Goal: Transaction & Acquisition: Purchase product/service

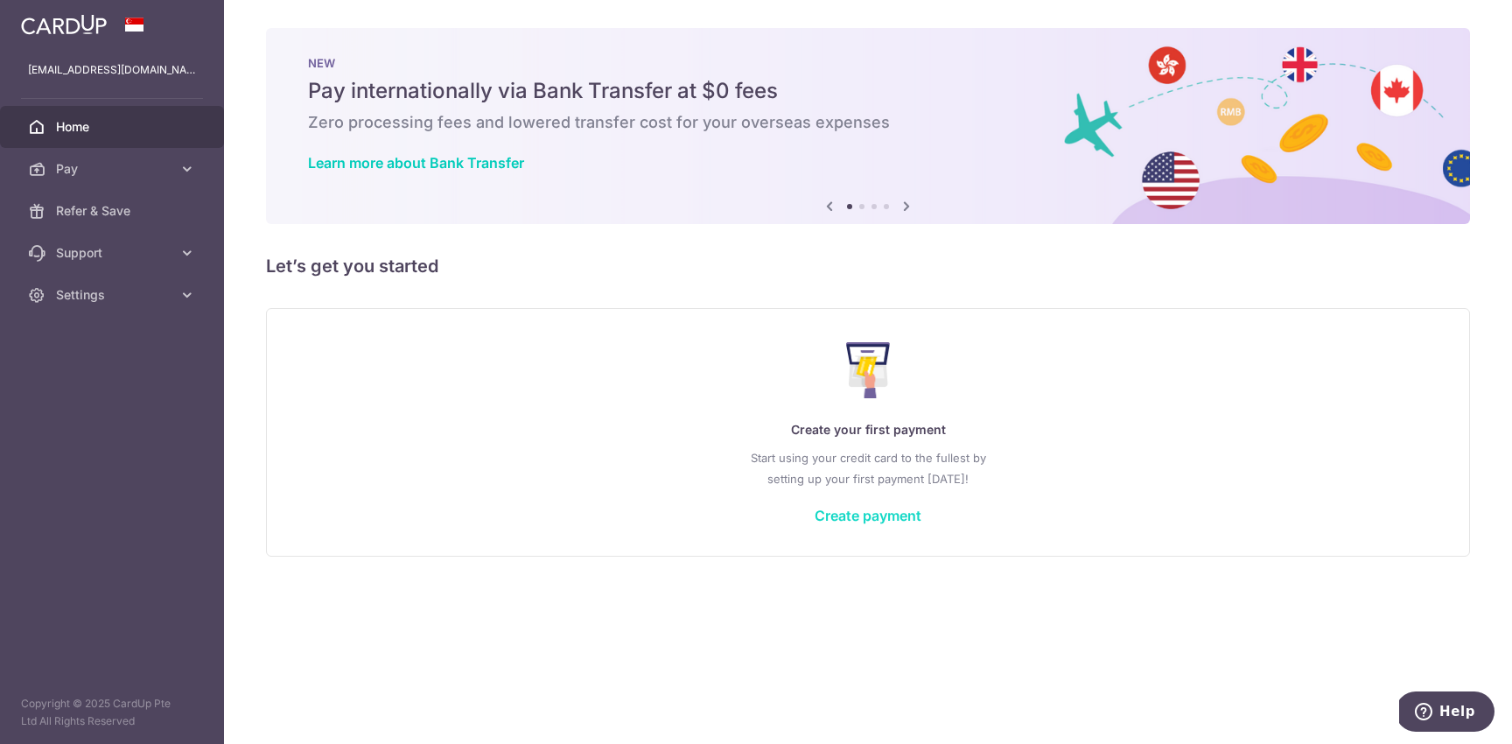
click at [871, 514] on link "Create payment" at bounding box center [868, 516] width 107 height 18
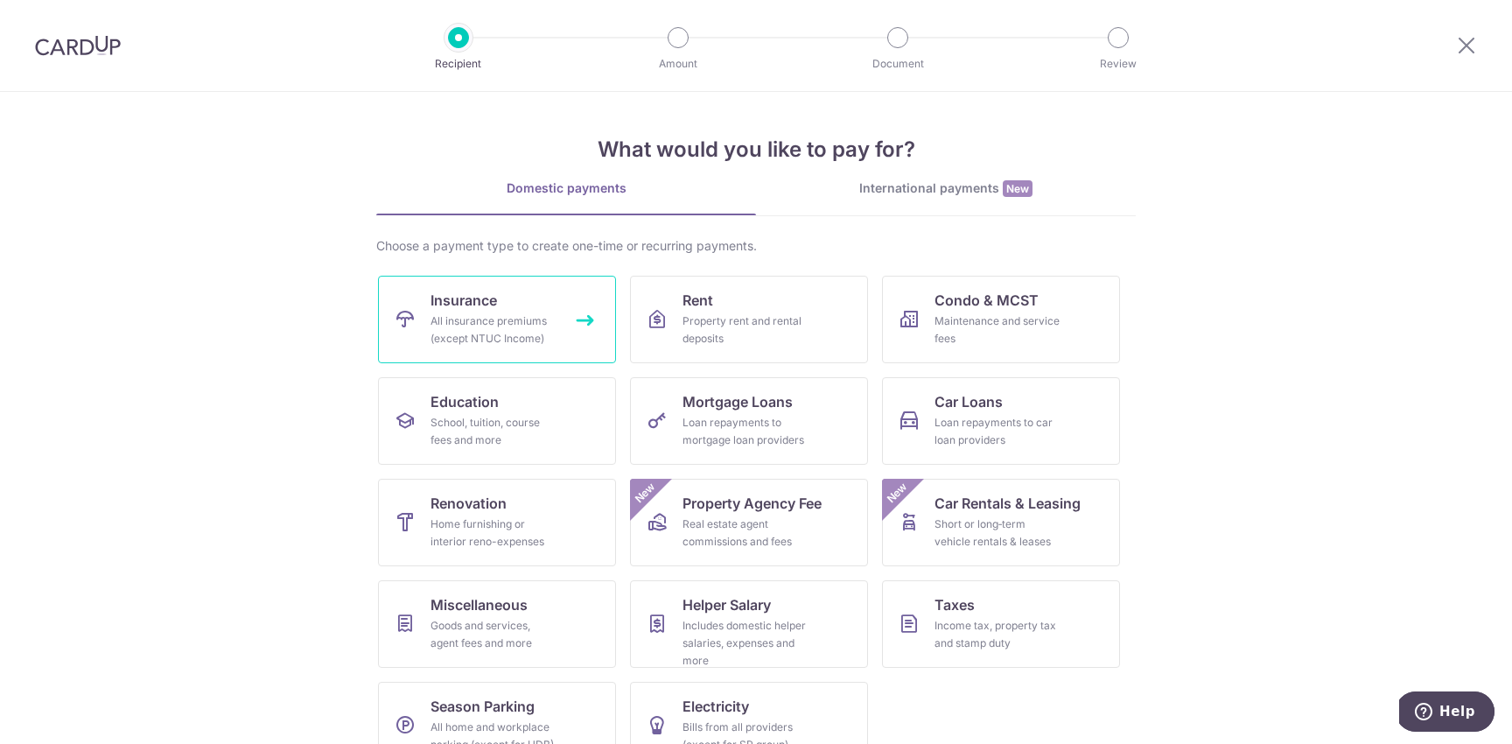
click at [498, 309] on link "Insurance All insurance premiums (except NTUC Income)" at bounding box center [497, 320] width 238 height 88
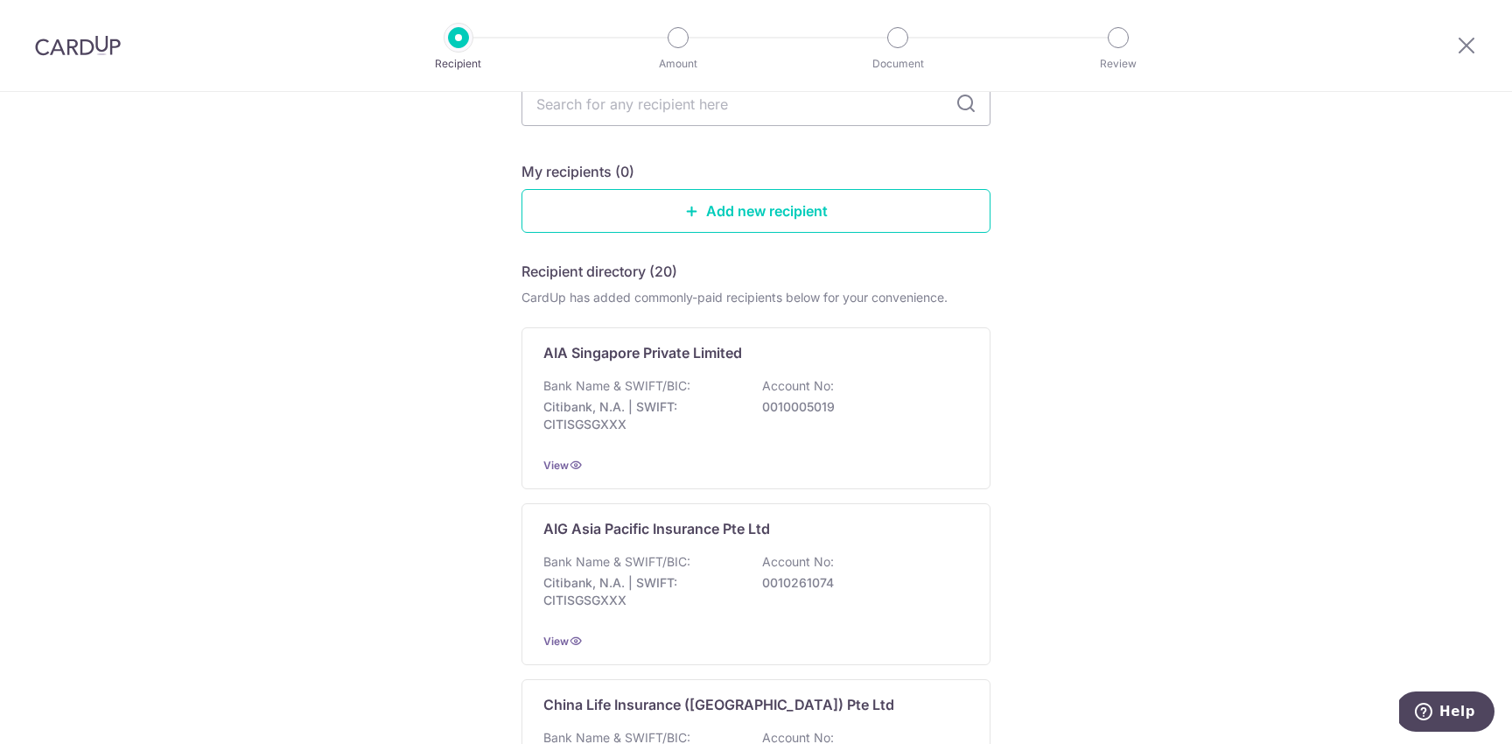
scroll to position [127, 0]
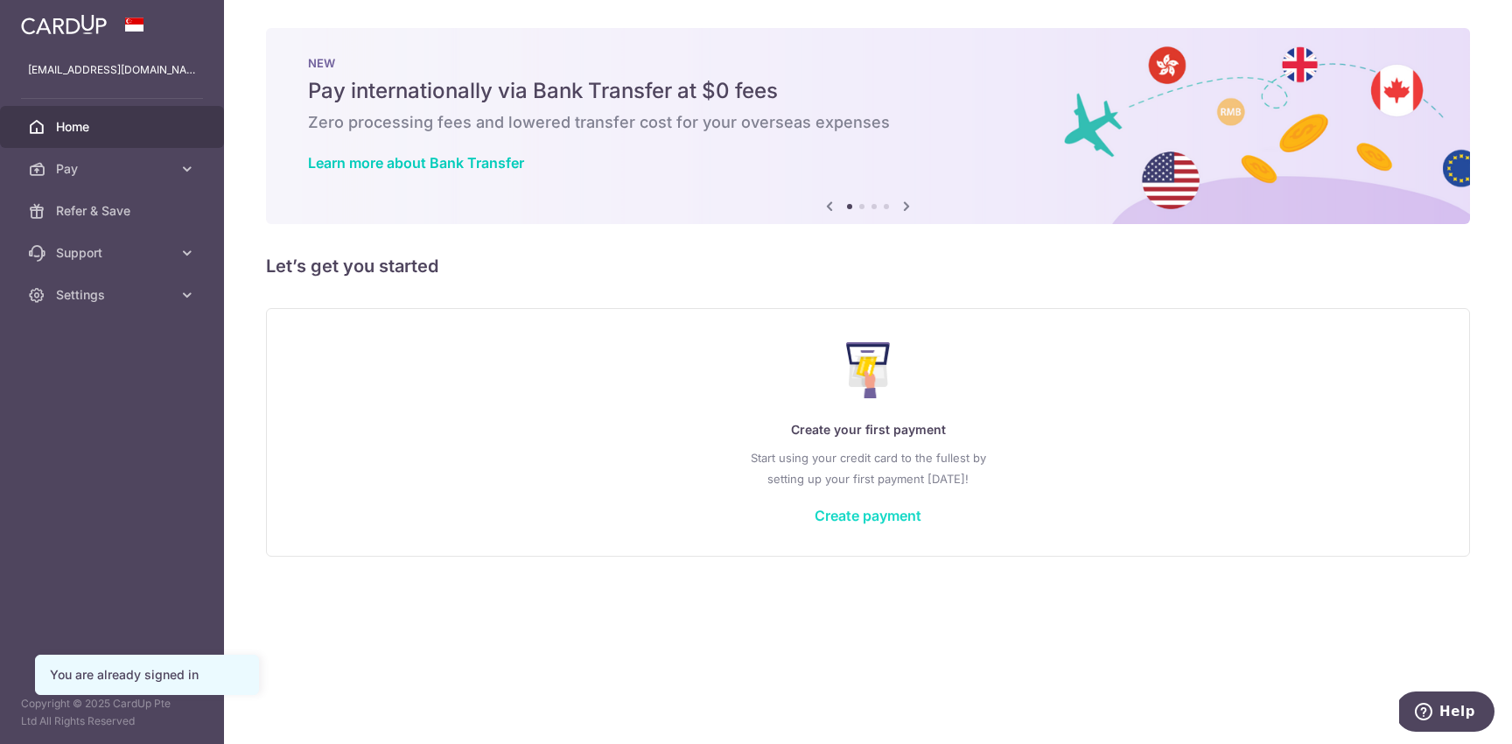
click at [867, 520] on link "Create payment" at bounding box center [868, 516] width 107 height 18
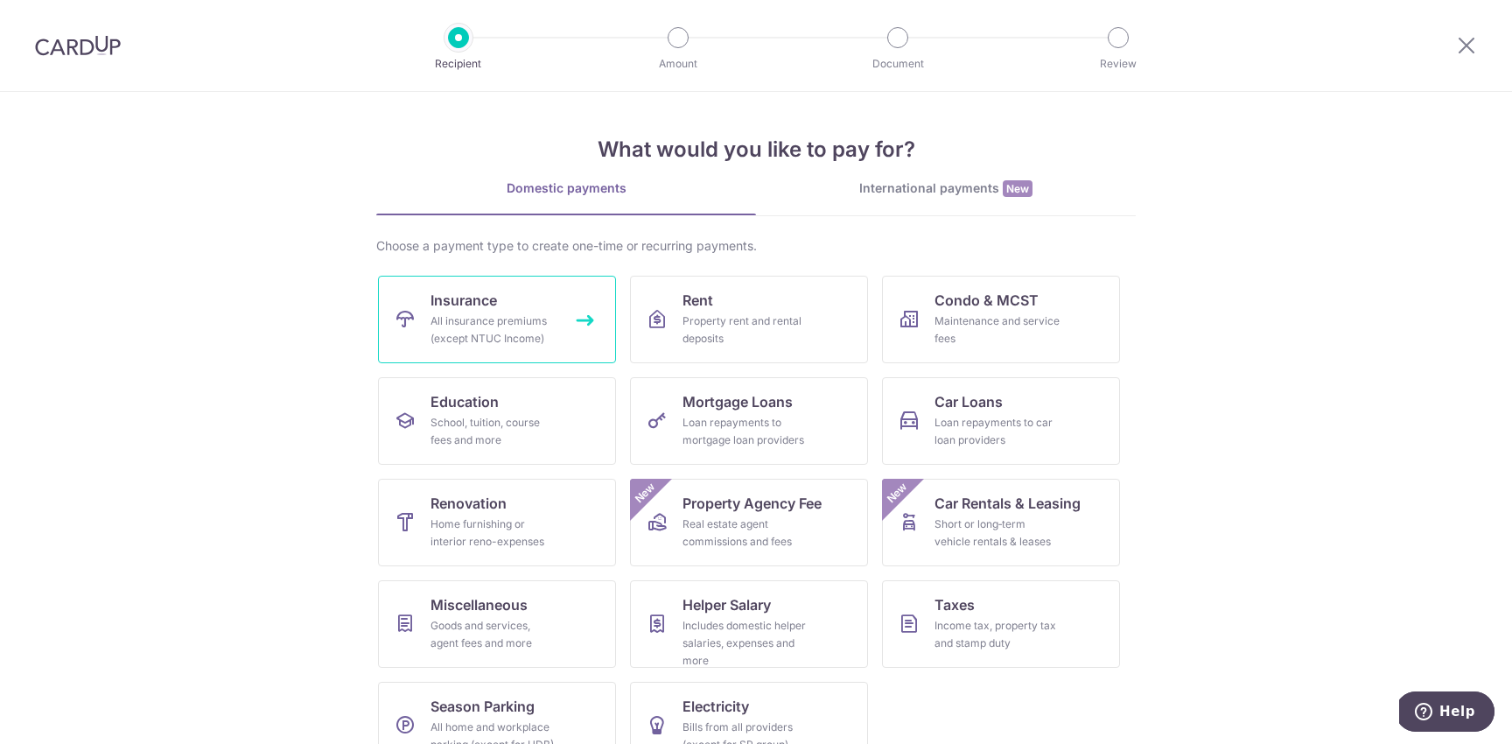
click at [508, 307] on link "Insurance All insurance premiums (except NTUC Income)" at bounding box center [497, 320] width 238 height 88
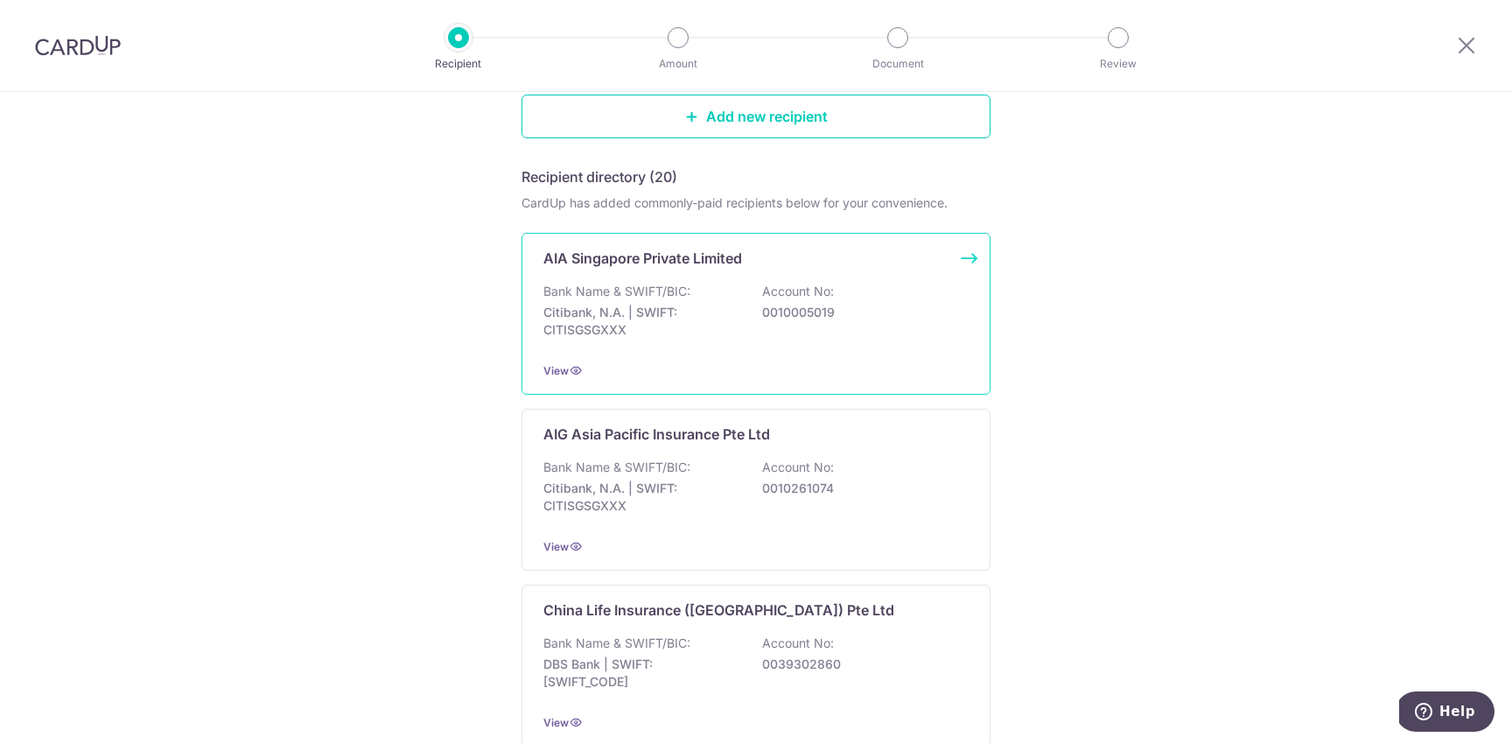
scroll to position [226, 0]
click at [677, 347] on div "AIA Singapore Private Limited Bank Name & SWIFT/BIC: Citibank, N.A. | SWIFT: CI…" at bounding box center [756, 311] width 469 height 162
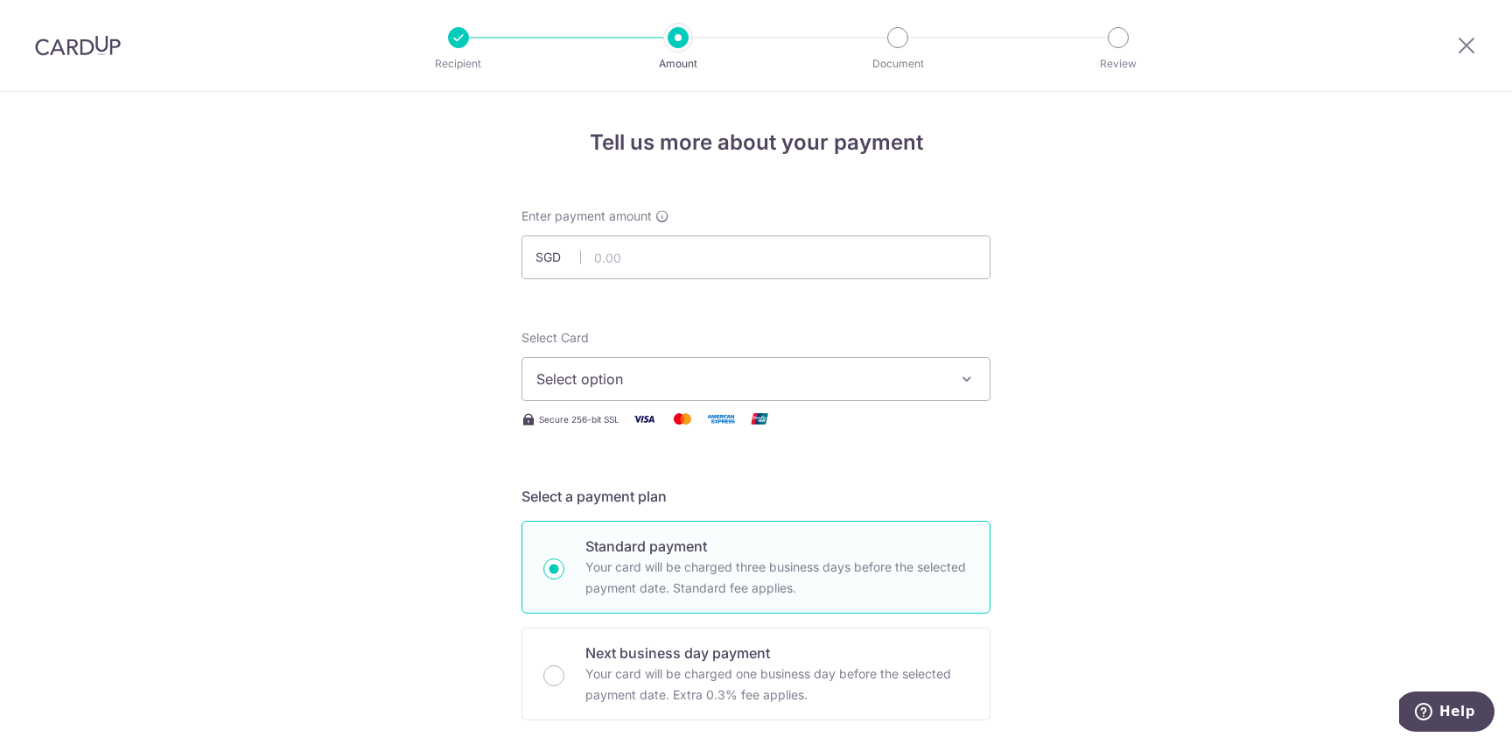
click at [641, 373] on span "Select option" at bounding box center [740, 378] width 408 height 21
click at [634, 424] on span "Add credit card" at bounding box center [772, 428] width 408 height 18
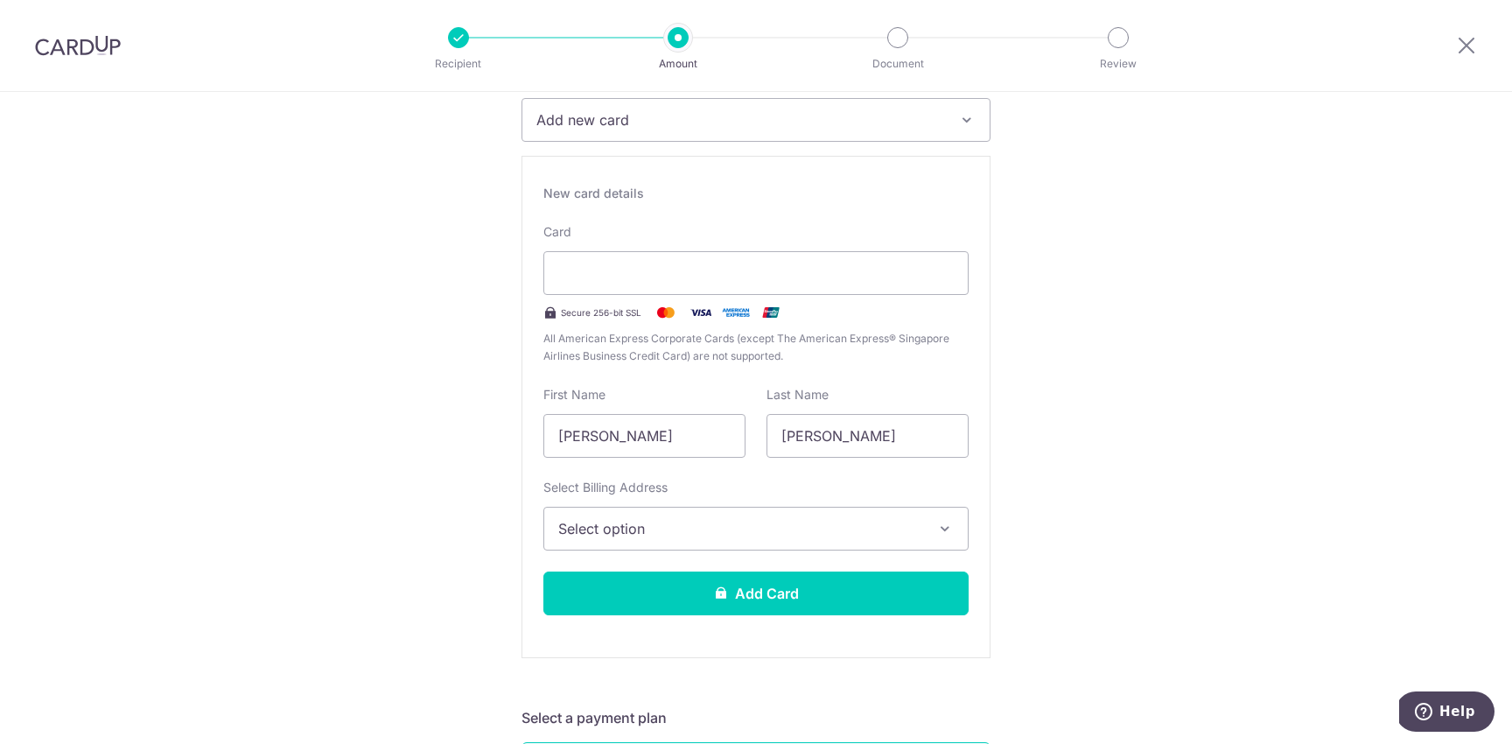
scroll to position [263, 0]
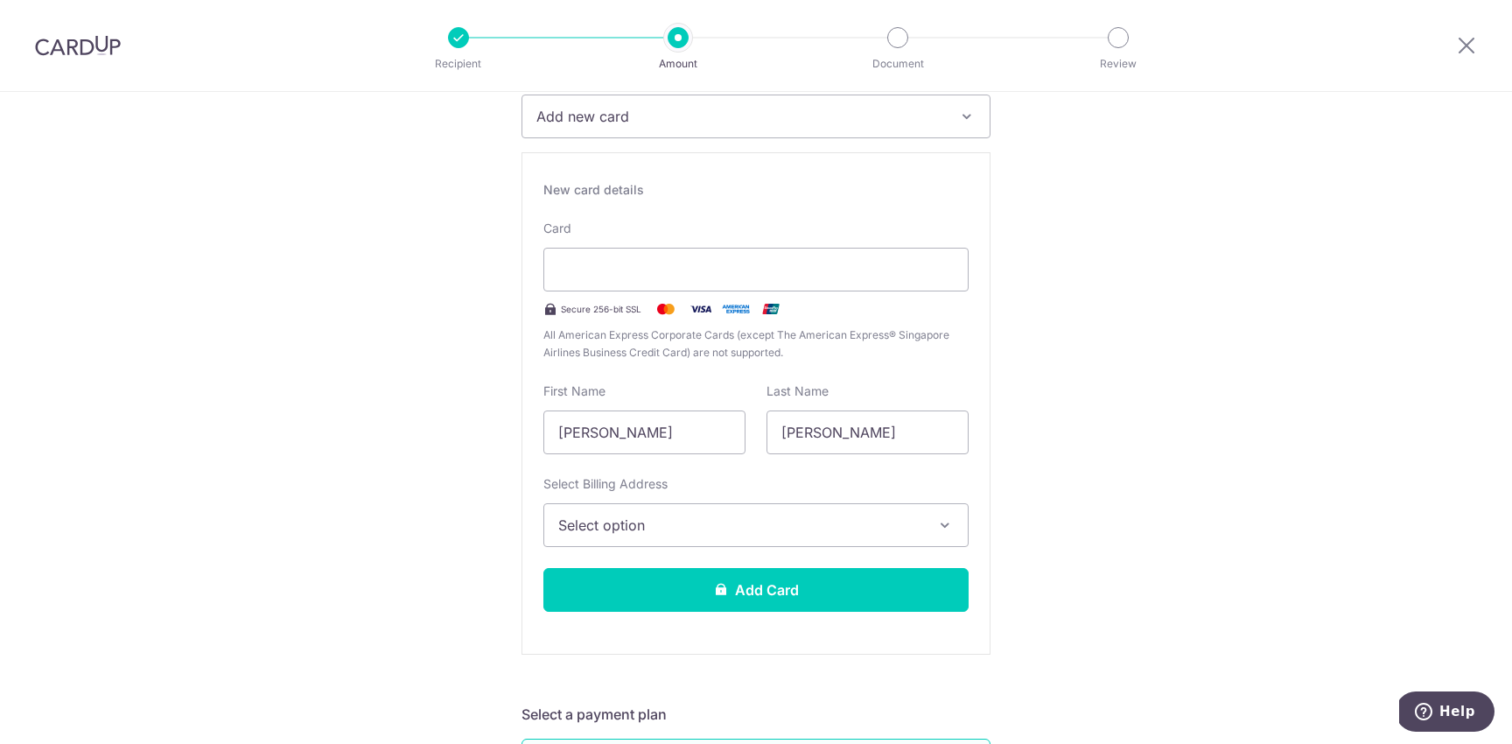
drag, startPoint x: 693, startPoint y: 432, endPoint x: 582, endPoint y: 433, distance: 111.1
click at [582, 433] on input "Sim Thiam Peng" at bounding box center [644, 432] width 202 height 44
type input "Sim"
click at [629, 509] on button "Select option" at bounding box center [755, 525] width 425 height 44
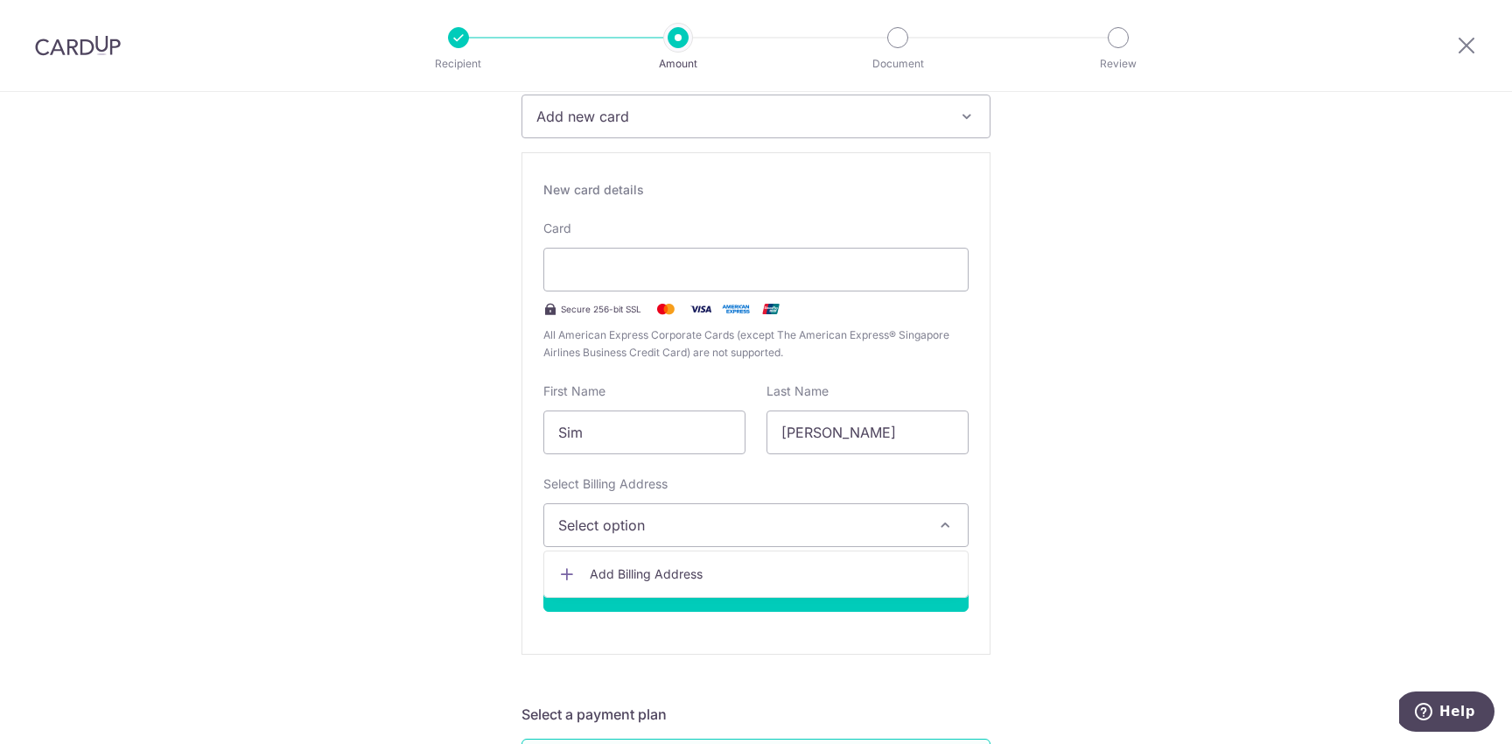
click at [614, 563] on link "Add Billing Address" at bounding box center [756, 574] width 424 height 32
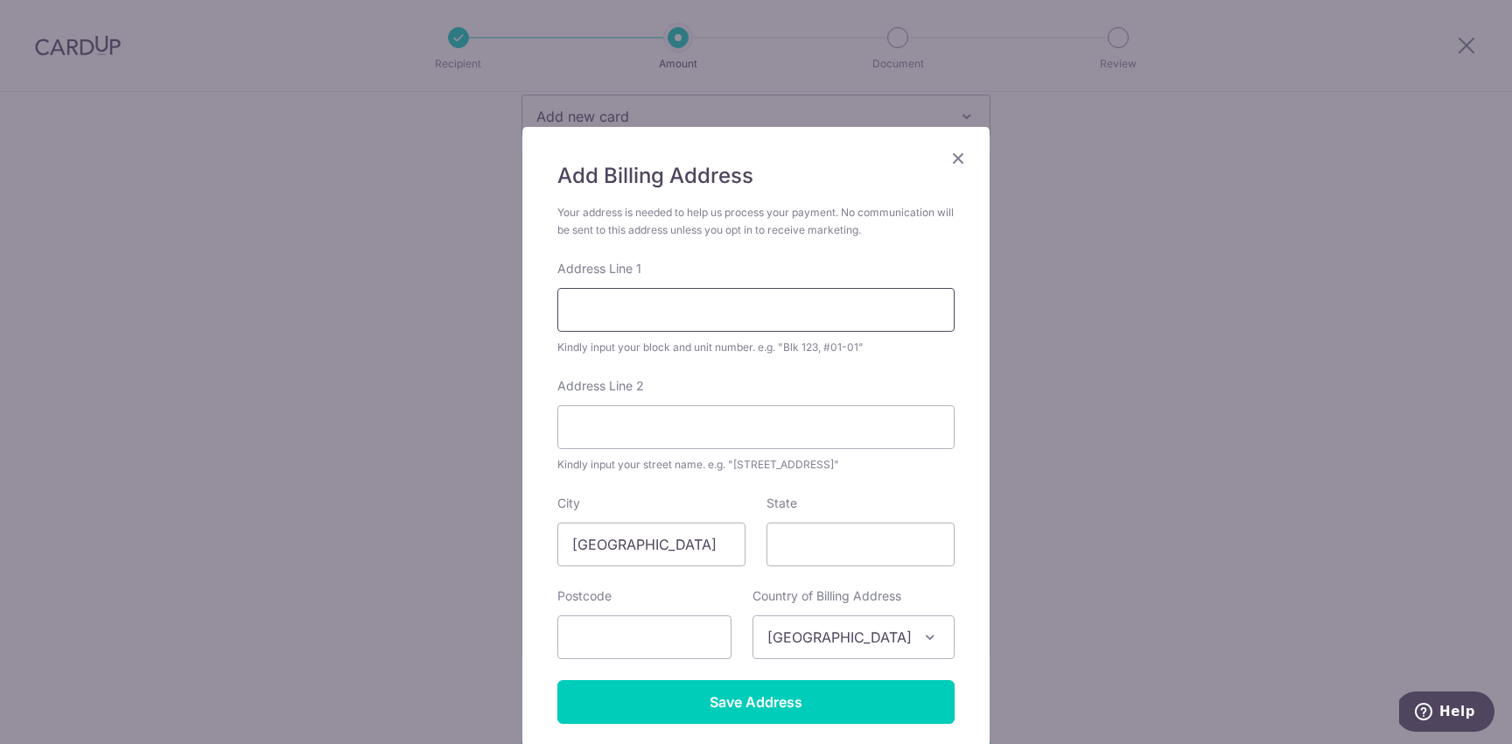
click at [605, 303] on input "Address Line 1" at bounding box center [755, 310] width 397 height 44
type input "15 Marine Terrace"
click at [611, 654] on input "text" at bounding box center [644, 637] width 174 height 44
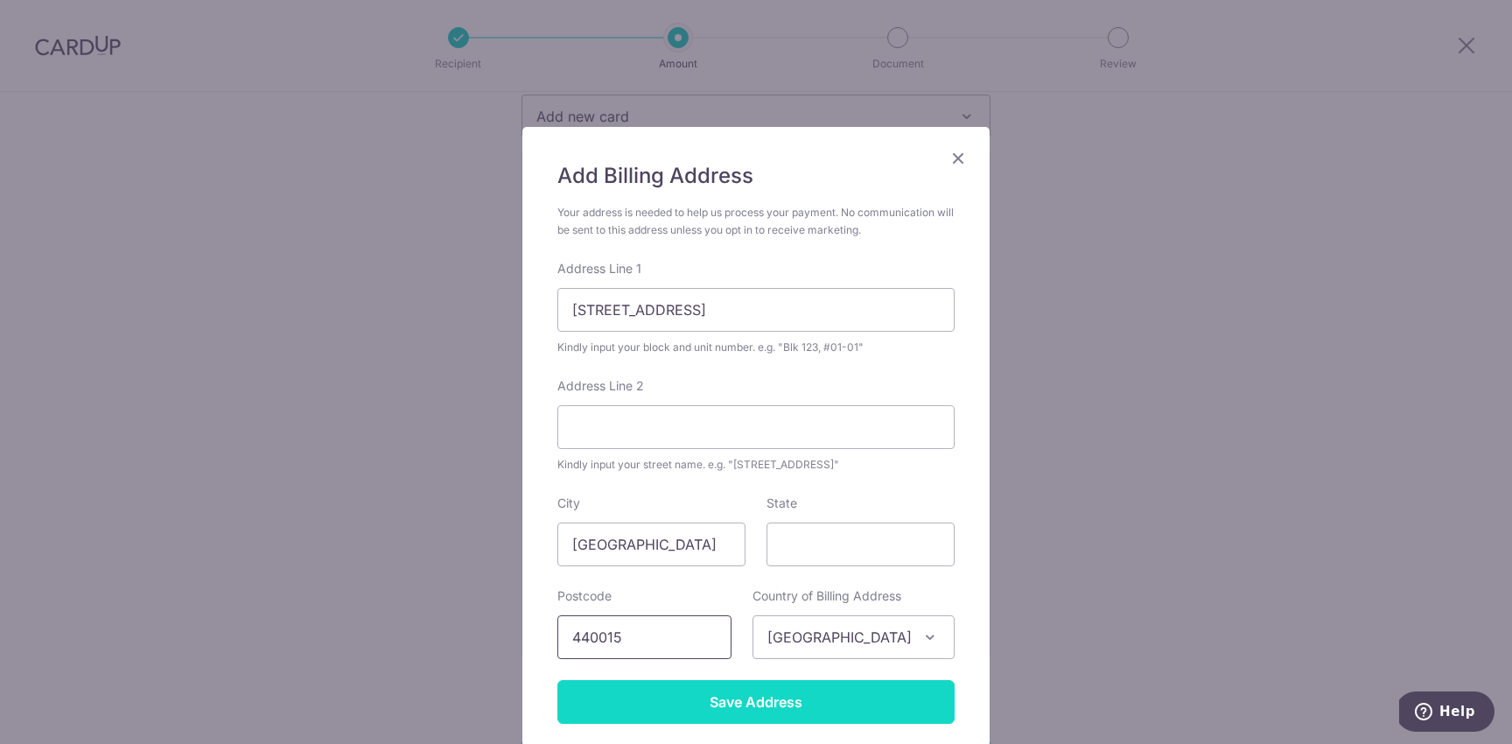
type input "440015"
click at [736, 699] on input "Save Address" at bounding box center [755, 702] width 397 height 44
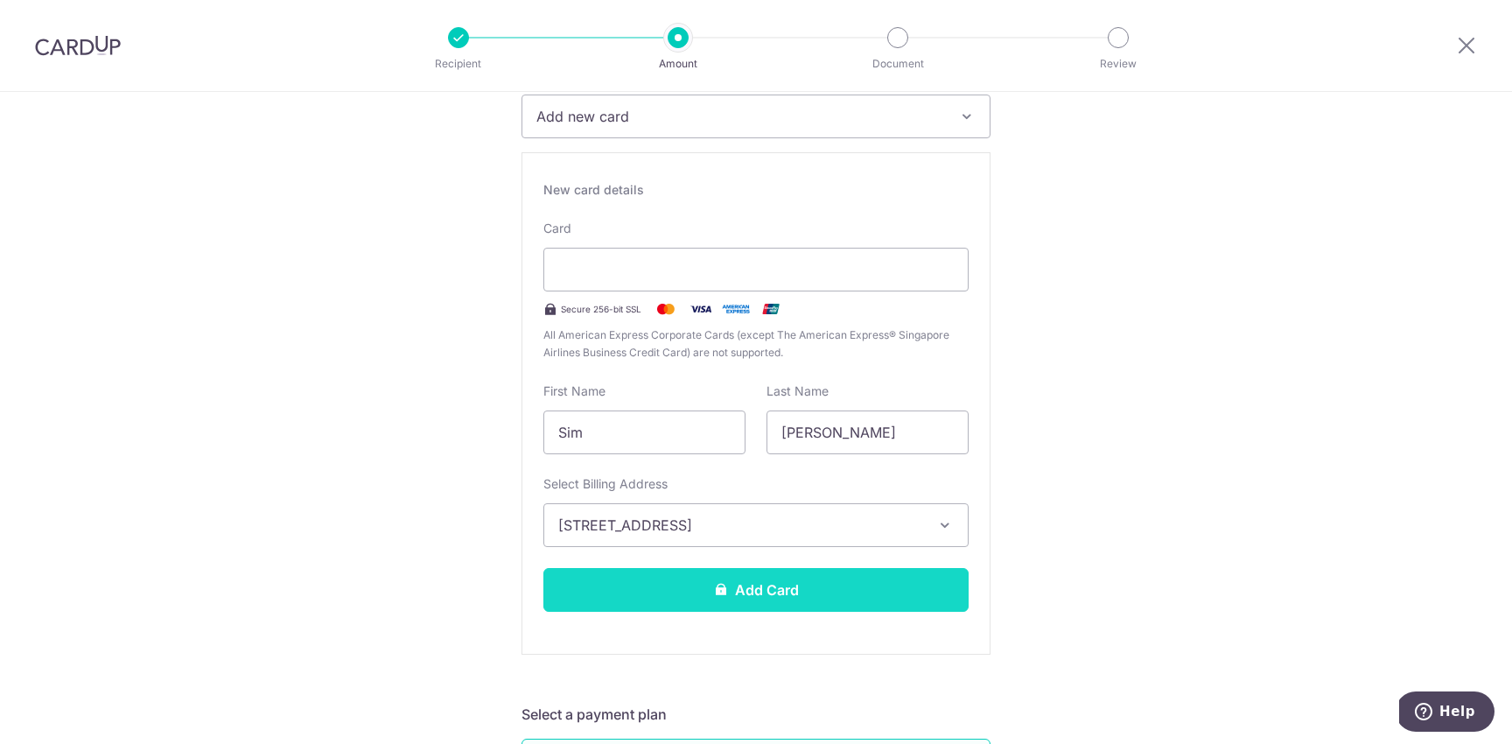
click at [806, 588] on button "Add Card" at bounding box center [755, 590] width 425 height 44
click at [743, 594] on button "Add Card" at bounding box center [755, 590] width 425 height 44
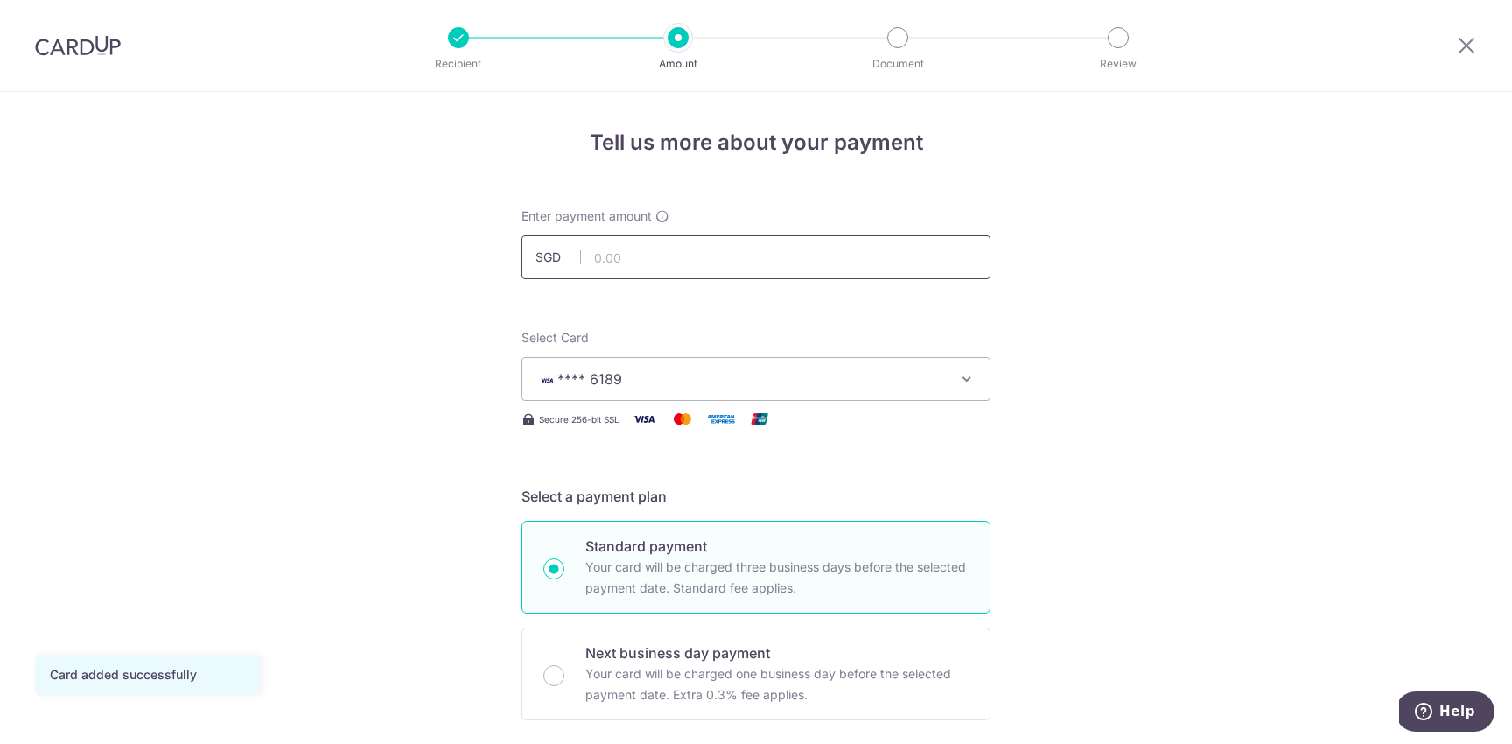
click at [653, 244] on input "text" at bounding box center [756, 257] width 469 height 44
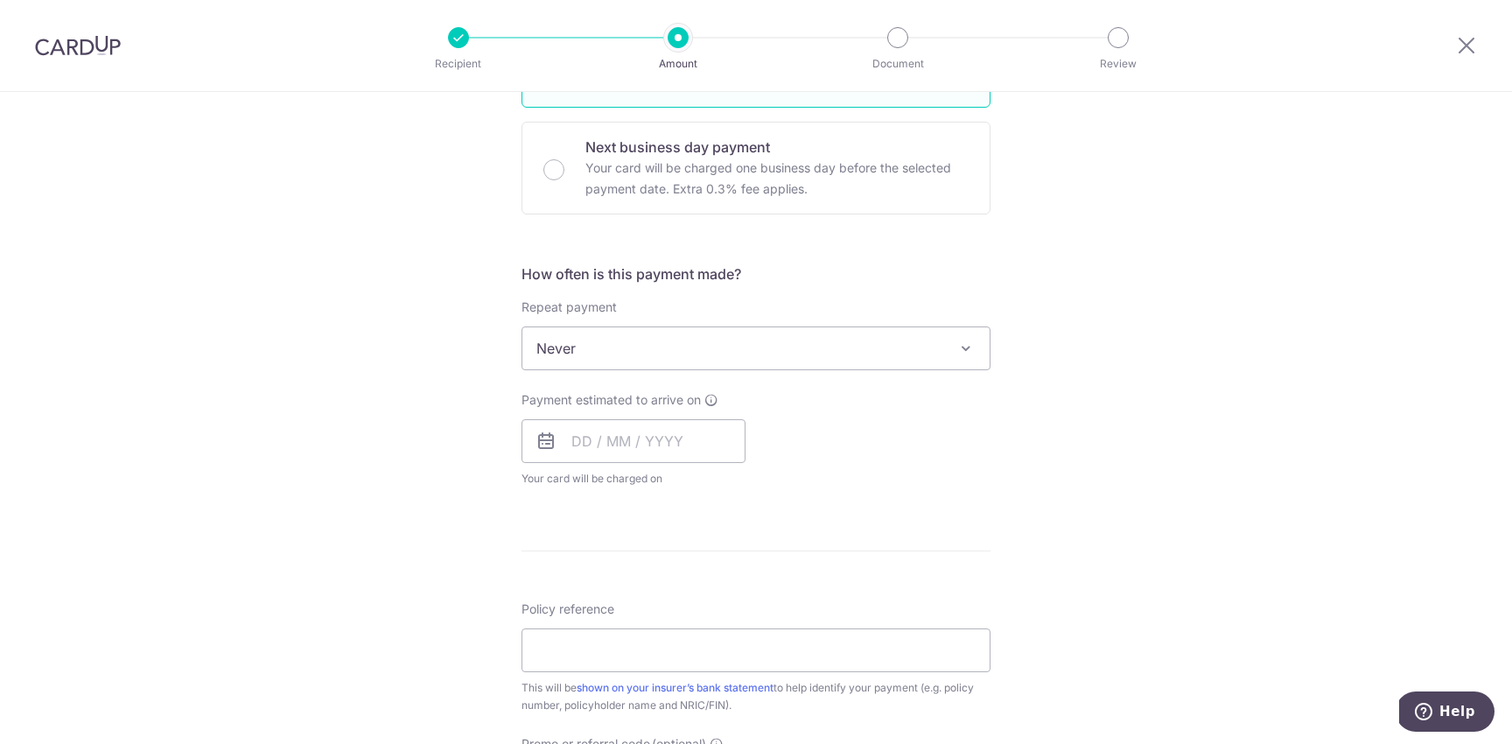
scroll to position [508, 0]
click at [647, 343] on span "Never" at bounding box center [755, 346] width 467 height 42
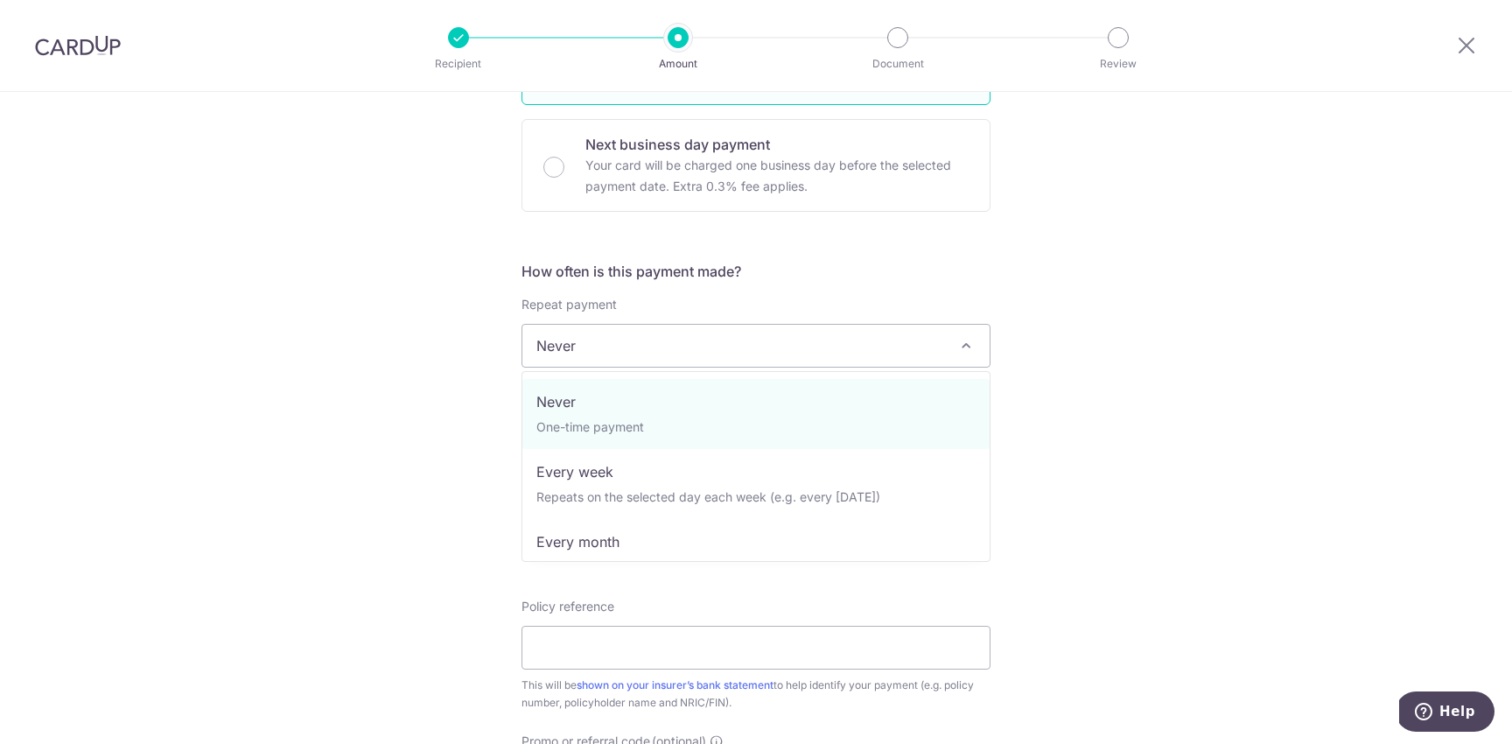
click at [1120, 412] on div "Tell us more about your payment Enter payment amount SGD Card added successfull…" at bounding box center [756, 374] width 1512 height 1583
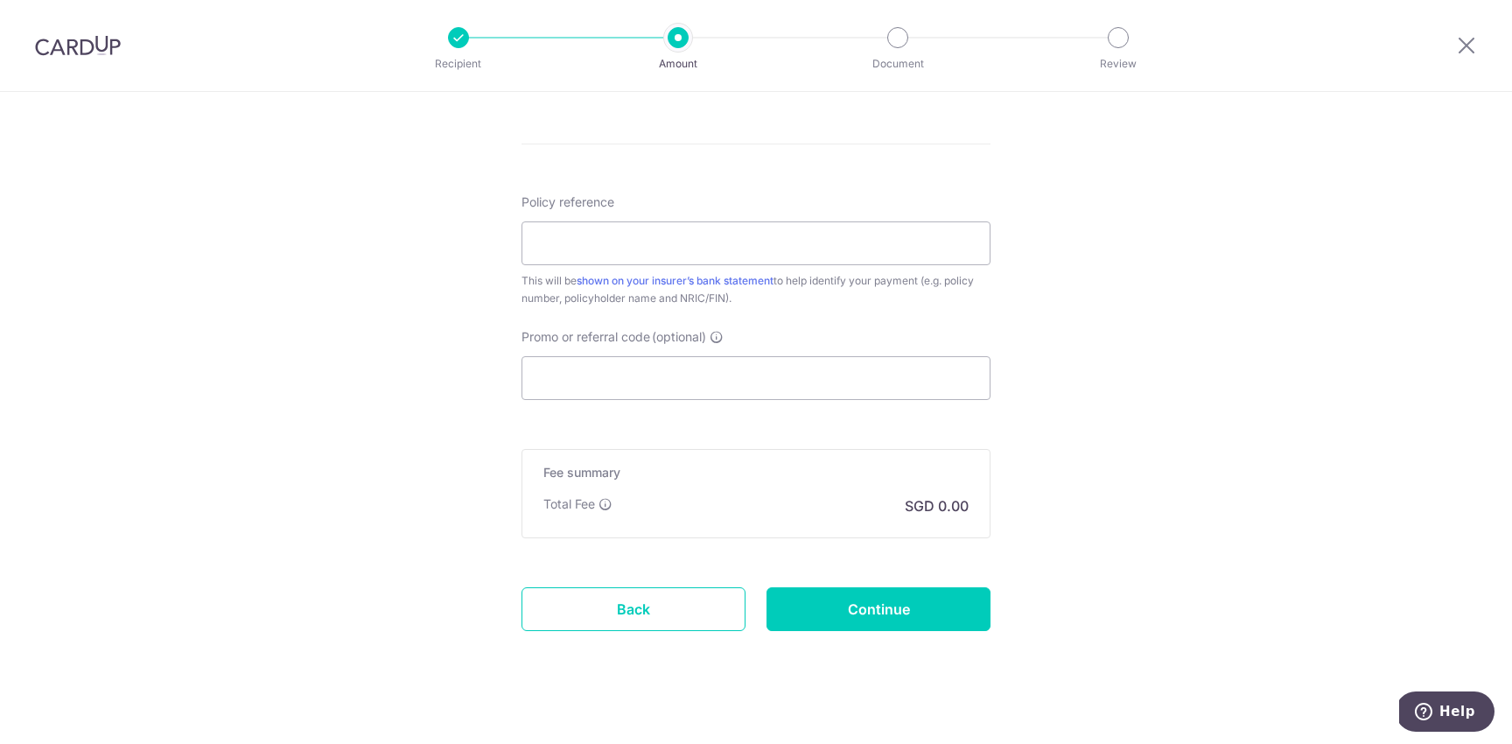
scroll to position [915, 0]
click at [592, 244] on input "Policy reference" at bounding box center [756, 241] width 469 height 44
paste input "E240951087"
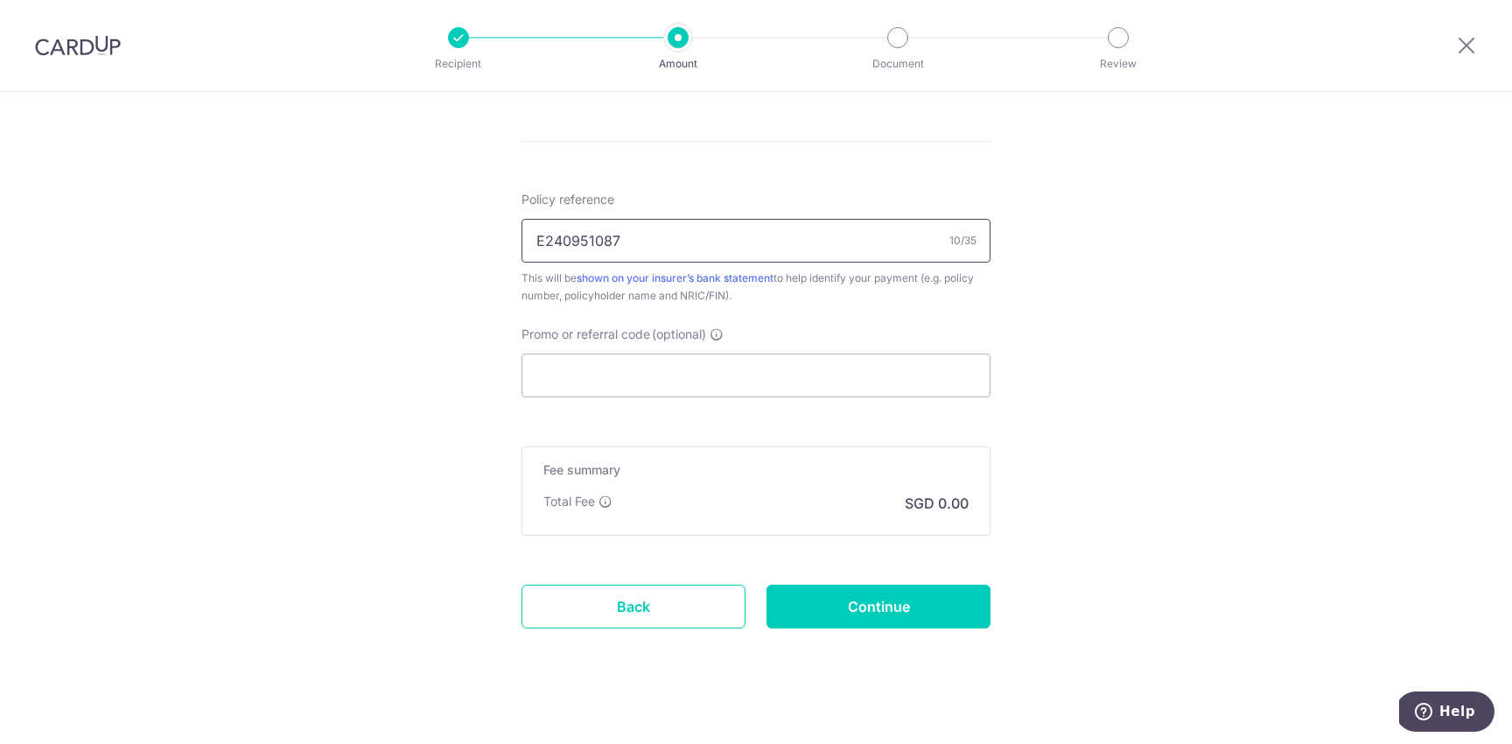
type input "E240951087"
click at [614, 372] on input "Promo or referral code (optional)" at bounding box center [756, 376] width 469 height 44
click at [971, 498] on div "Fee summary Base fee Extend fee Next-day fee Total Fee SGD 0.00" at bounding box center [756, 490] width 469 height 89
click at [950, 502] on p "SGD 0.00" at bounding box center [937, 503] width 64 height 21
click at [688, 494] on div "Total Fee SGD 0.00" at bounding box center [755, 503] width 425 height 21
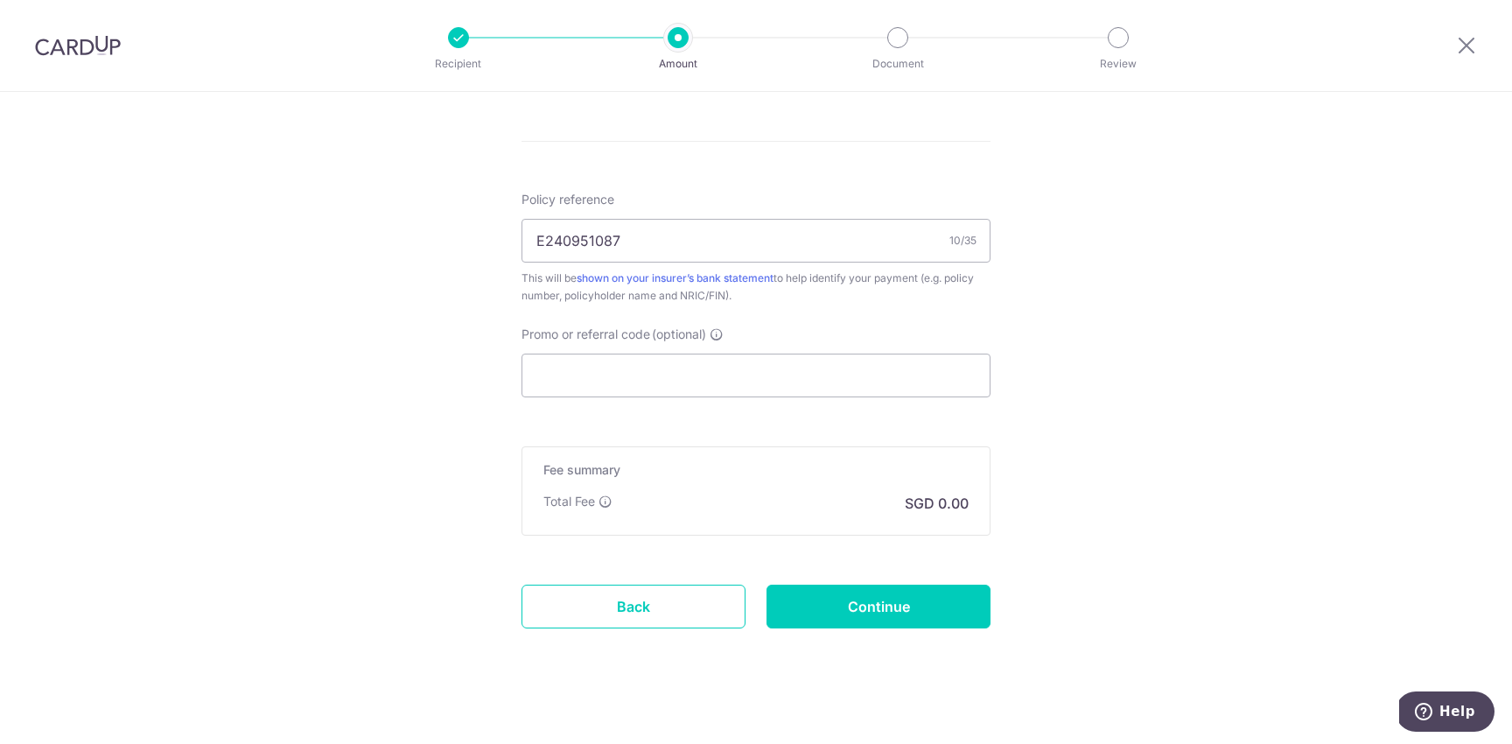
click at [935, 507] on p "SGD 0.00" at bounding box center [937, 503] width 64 height 21
click at [907, 611] on input "Continue" at bounding box center [879, 607] width 224 height 44
type input "Create Schedule"
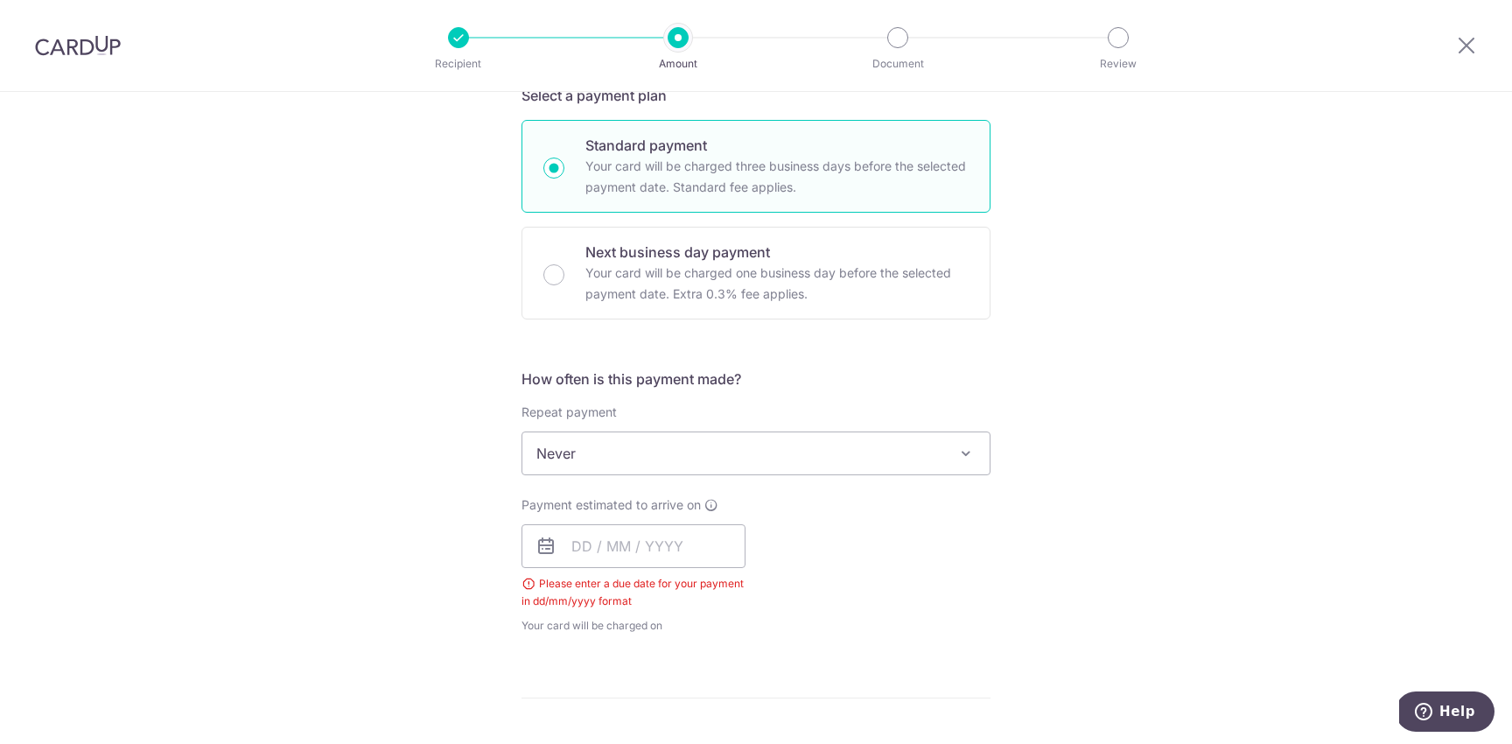
scroll to position [430, 0]
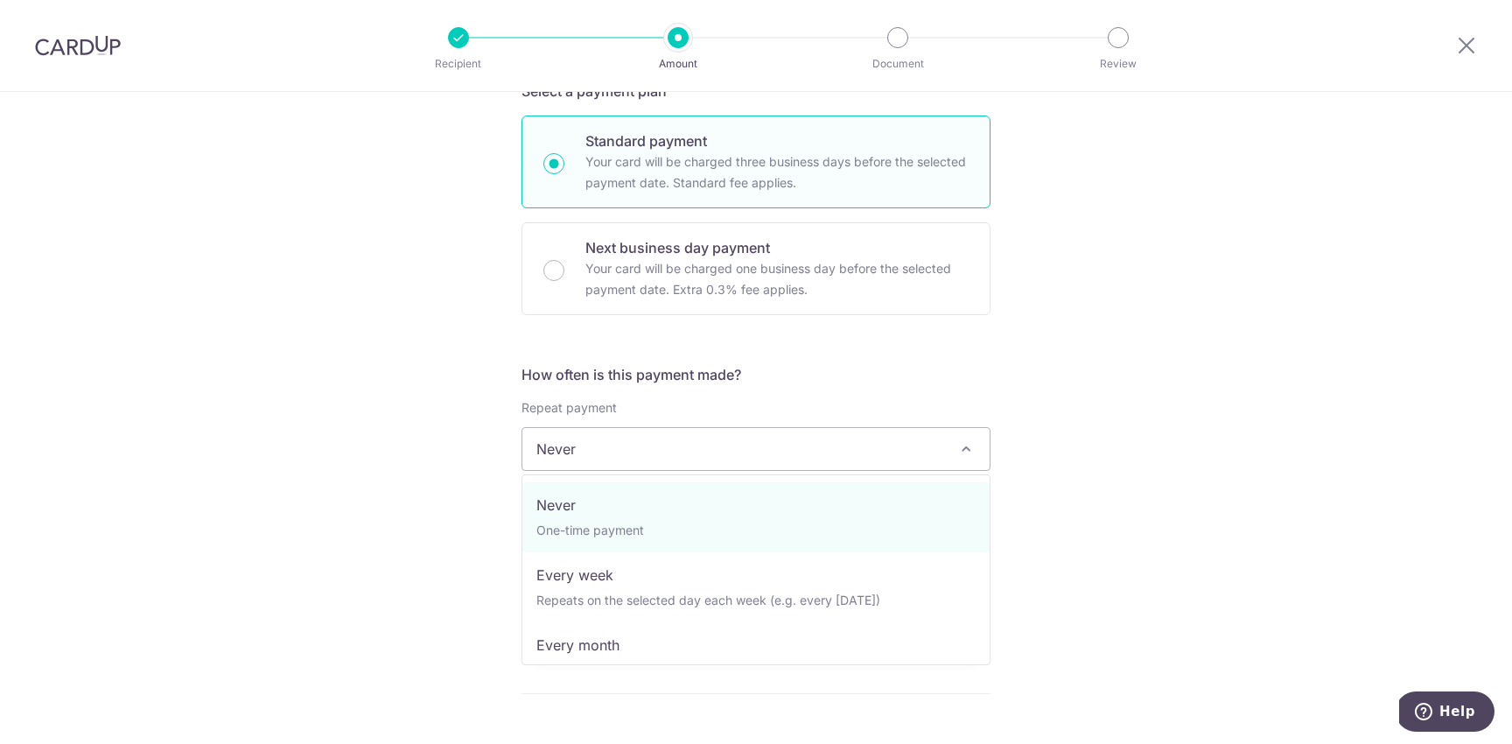
click at [699, 457] on span "Never" at bounding box center [755, 449] width 467 height 42
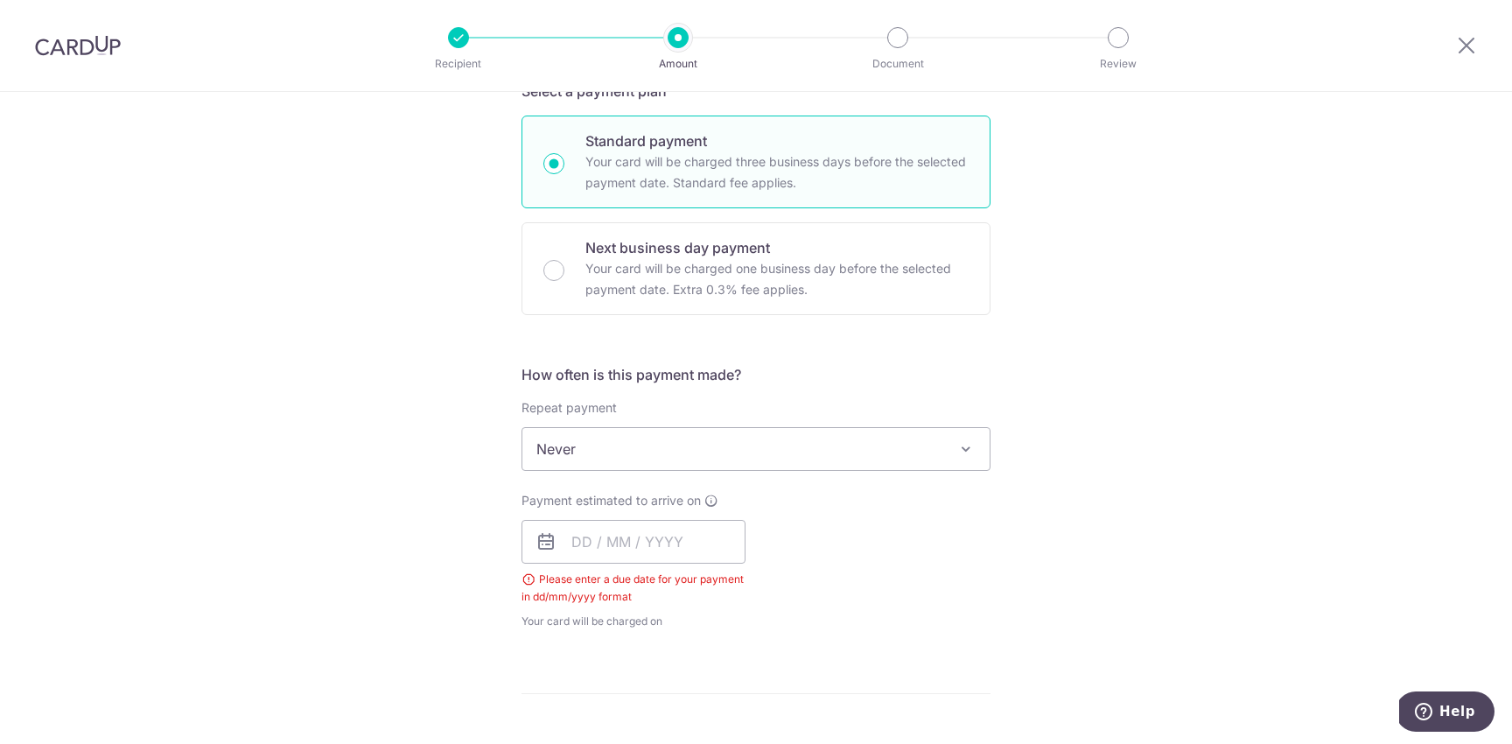
click at [699, 457] on span "Never" at bounding box center [755, 449] width 467 height 42
click at [558, 544] on input "text" at bounding box center [634, 542] width 224 height 44
click at [696, 730] on link "18" at bounding box center [697, 736] width 28 height 28
type input "[DATE]"
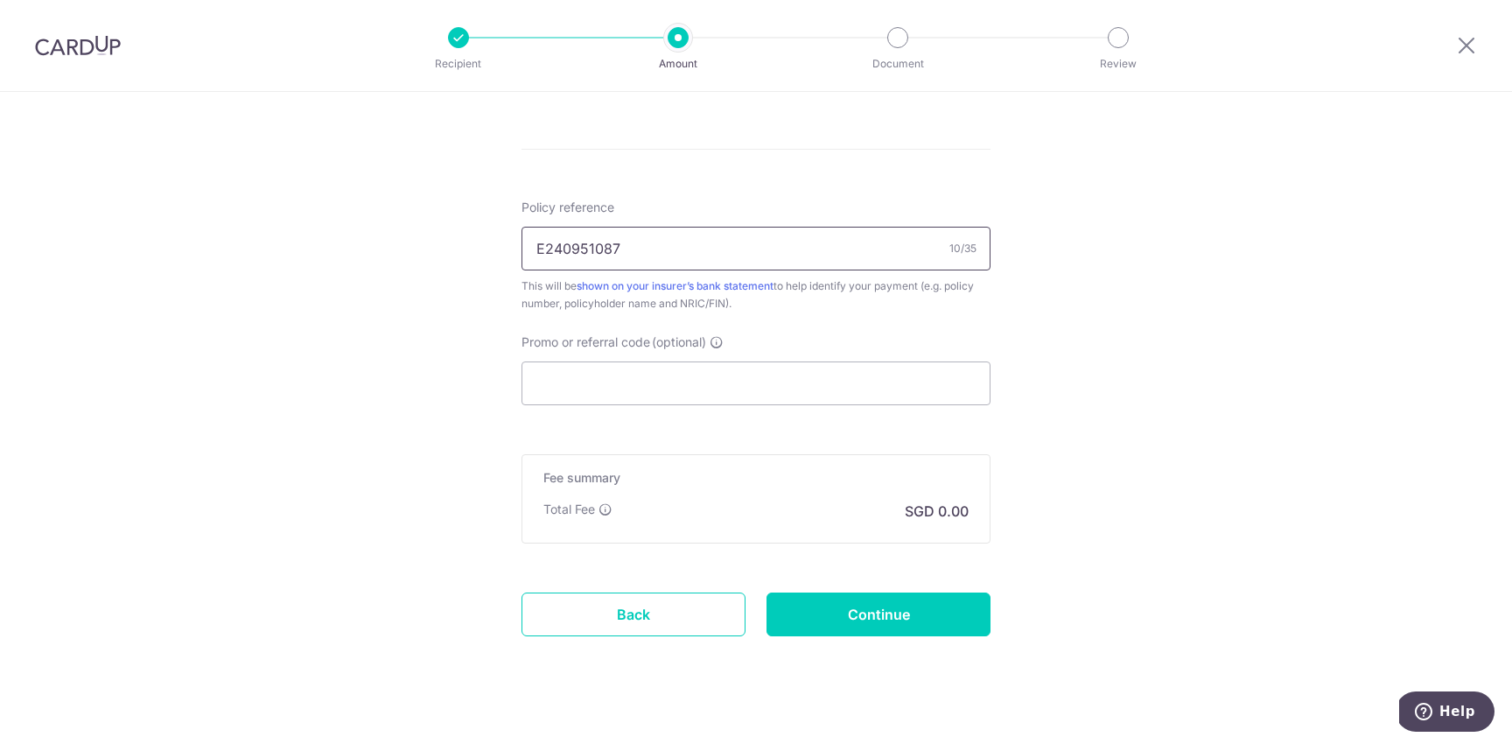
scroll to position [1027, 0]
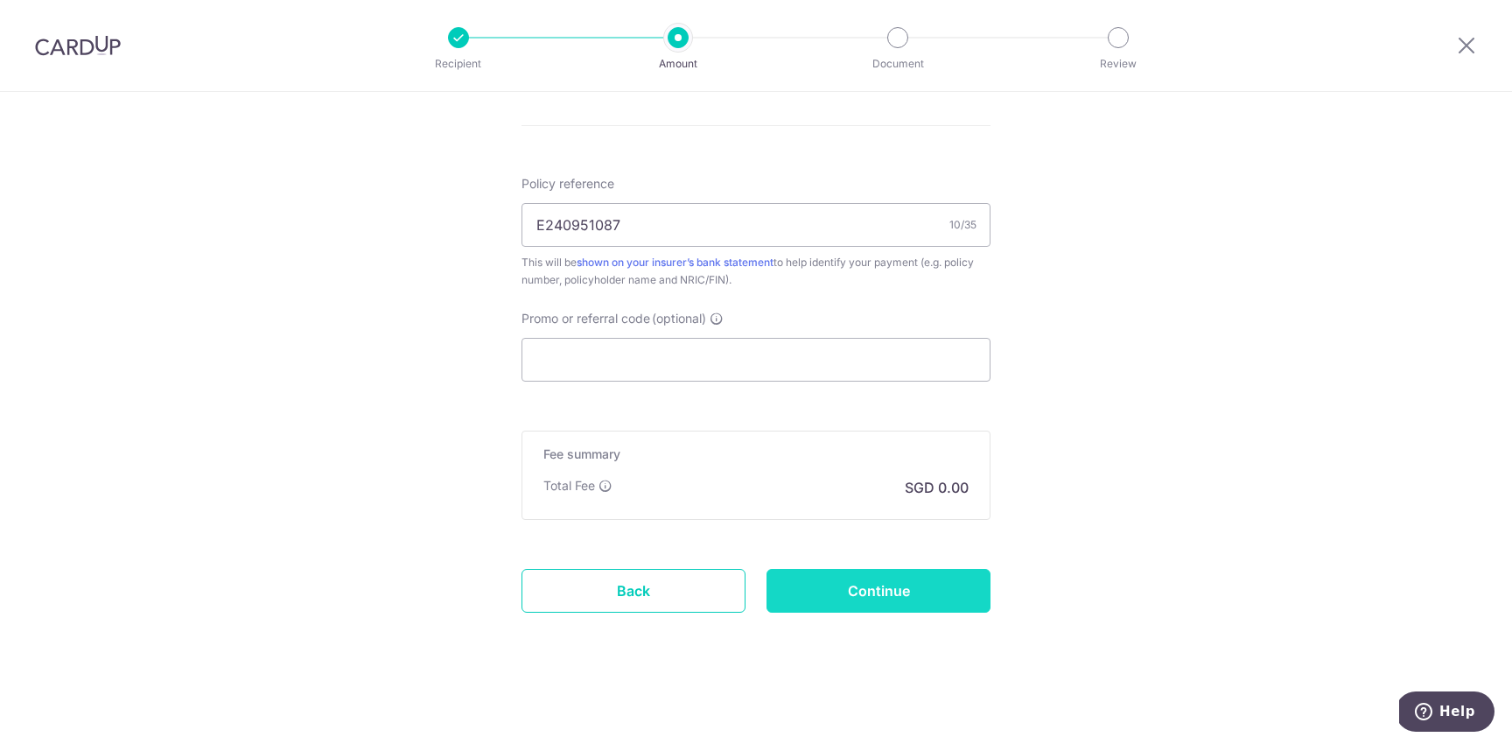
click at [871, 592] on input "Continue" at bounding box center [879, 591] width 224 height 44
type input "Create Schedule"
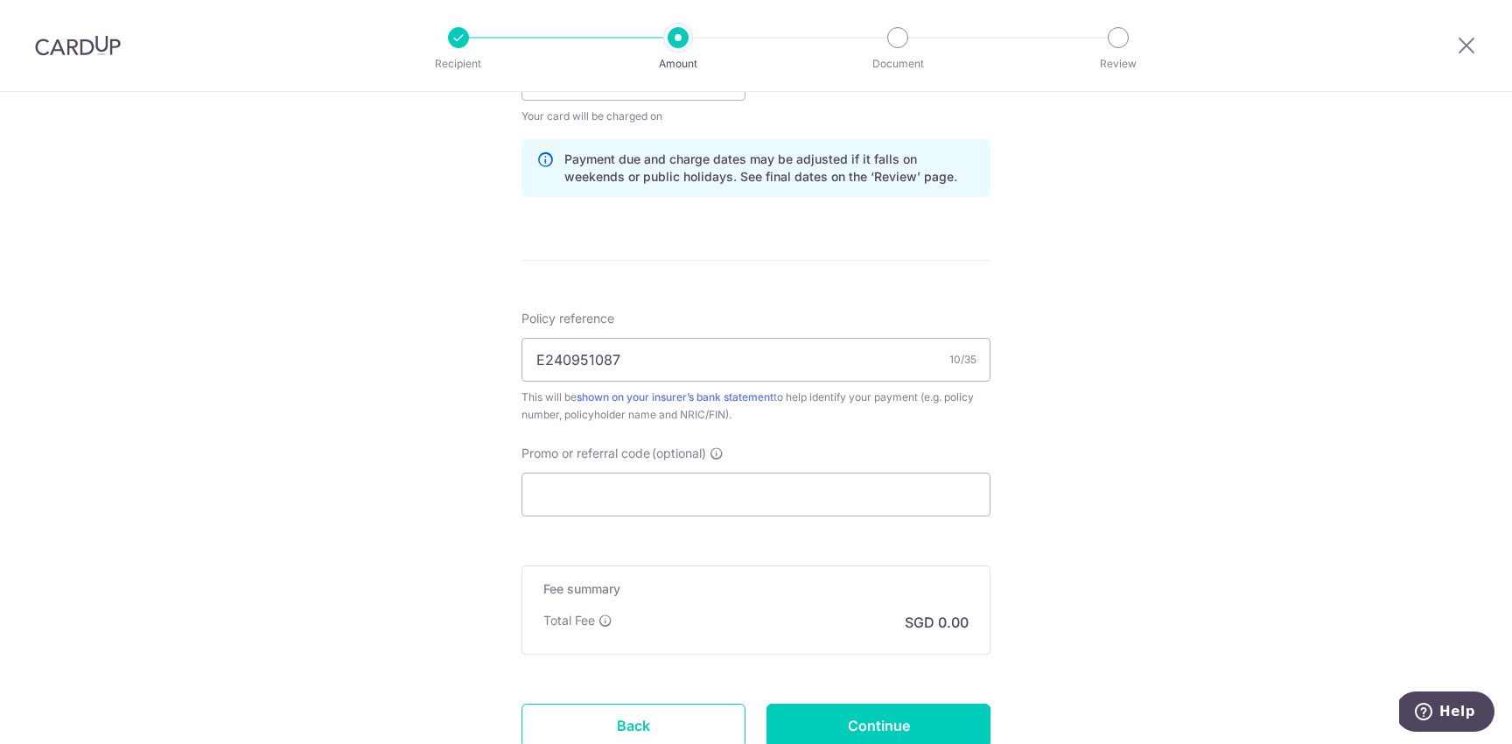
scroll to position [894, 0]
click at [942, 618] on p "SGD 0.00" at bounding box center [937, 620] width 64 height 21
click at [955, 623] on p "SGD 0.00" at bounding box center [937, 620] width 64 height 21
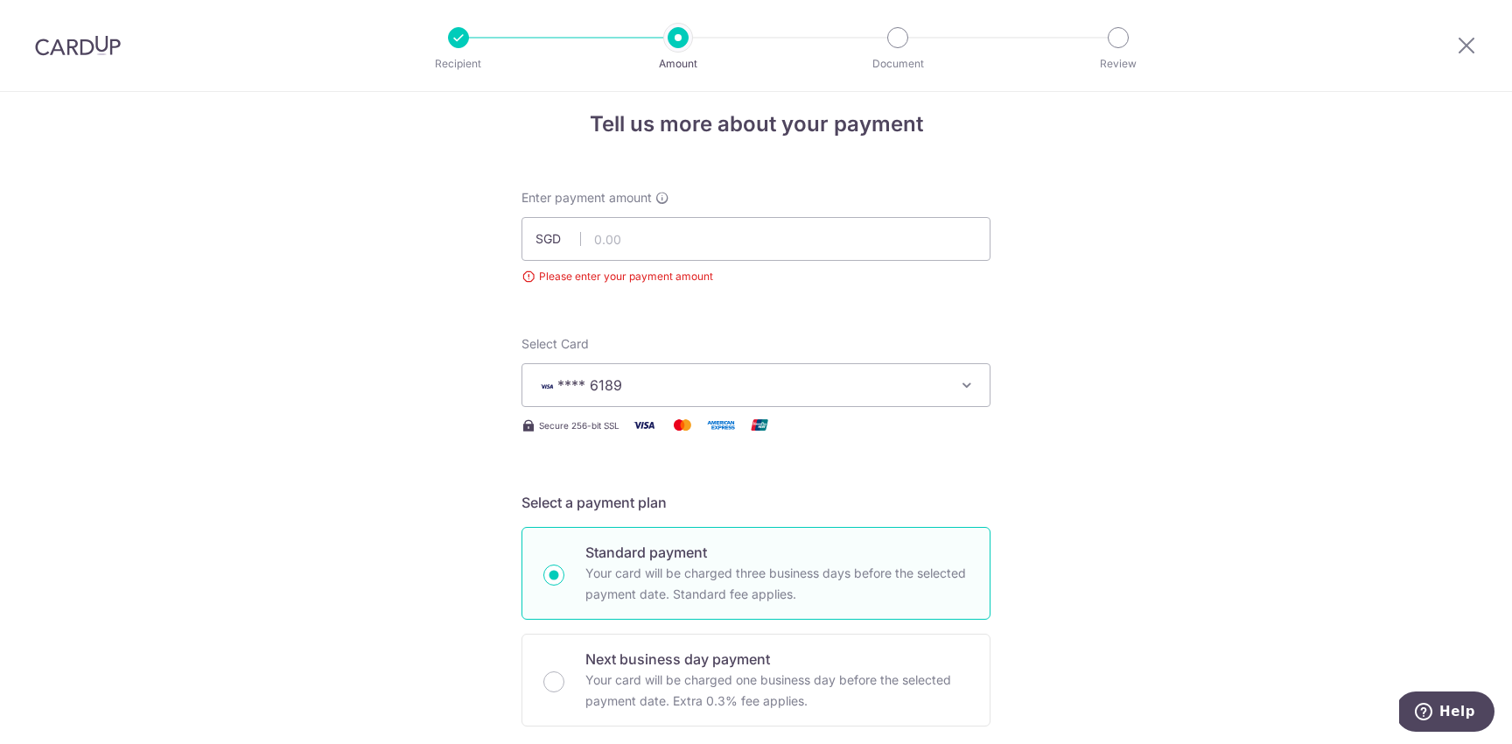
scroll to position [19, 0]
click at [647, 248] on input "text" at bounding box center [756, 238] width 469 height 44
click at [674, 387] on span "**** 6189" at bounding box center [740, 384] width 408 height 21
type input "112.40"
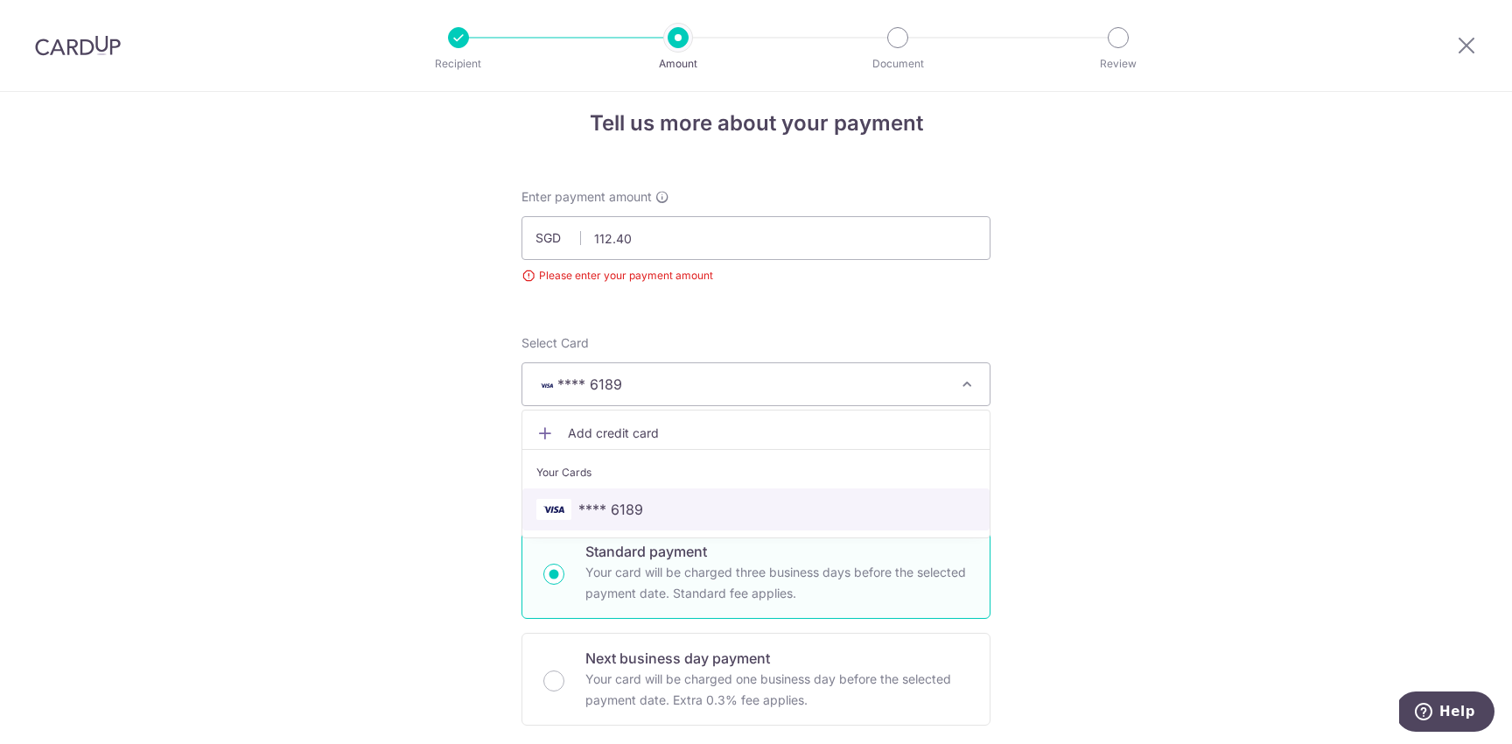
click at [673, 516] on span "**** 6189" at bounding box center [755, 509] width 439 height 21
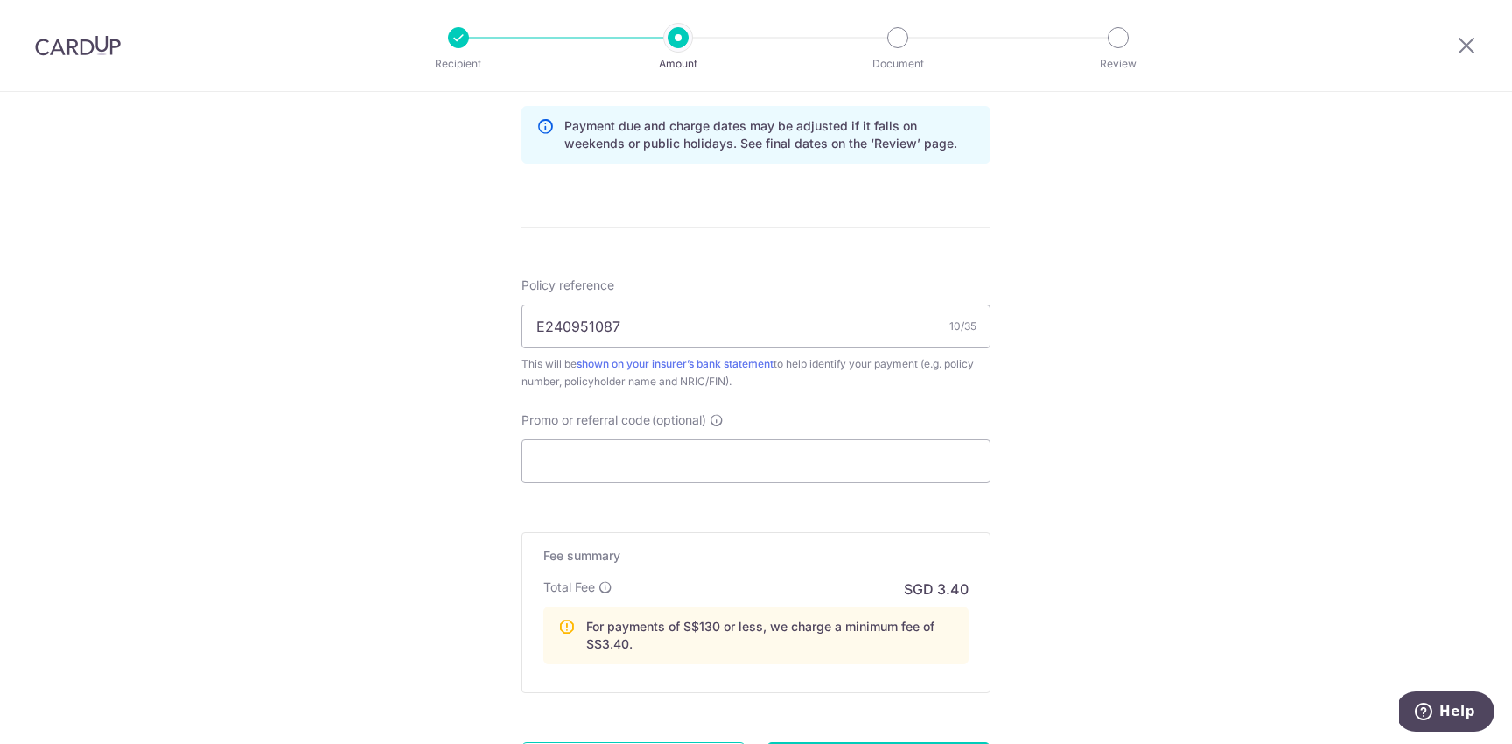
scroll to position [1099, 0]
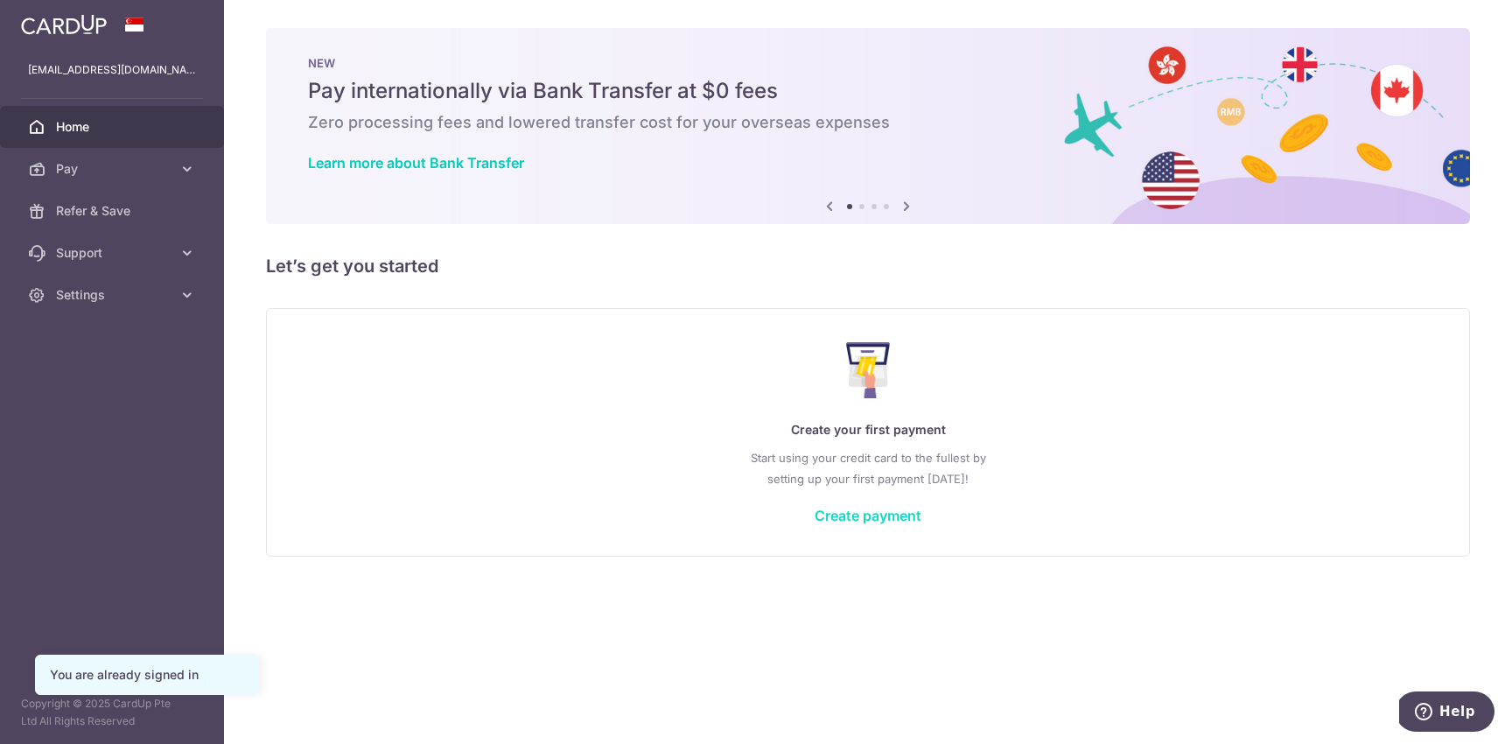
click at [886, 513] on link "Create payment" at bounding box center [868, 516] width 107 height 18
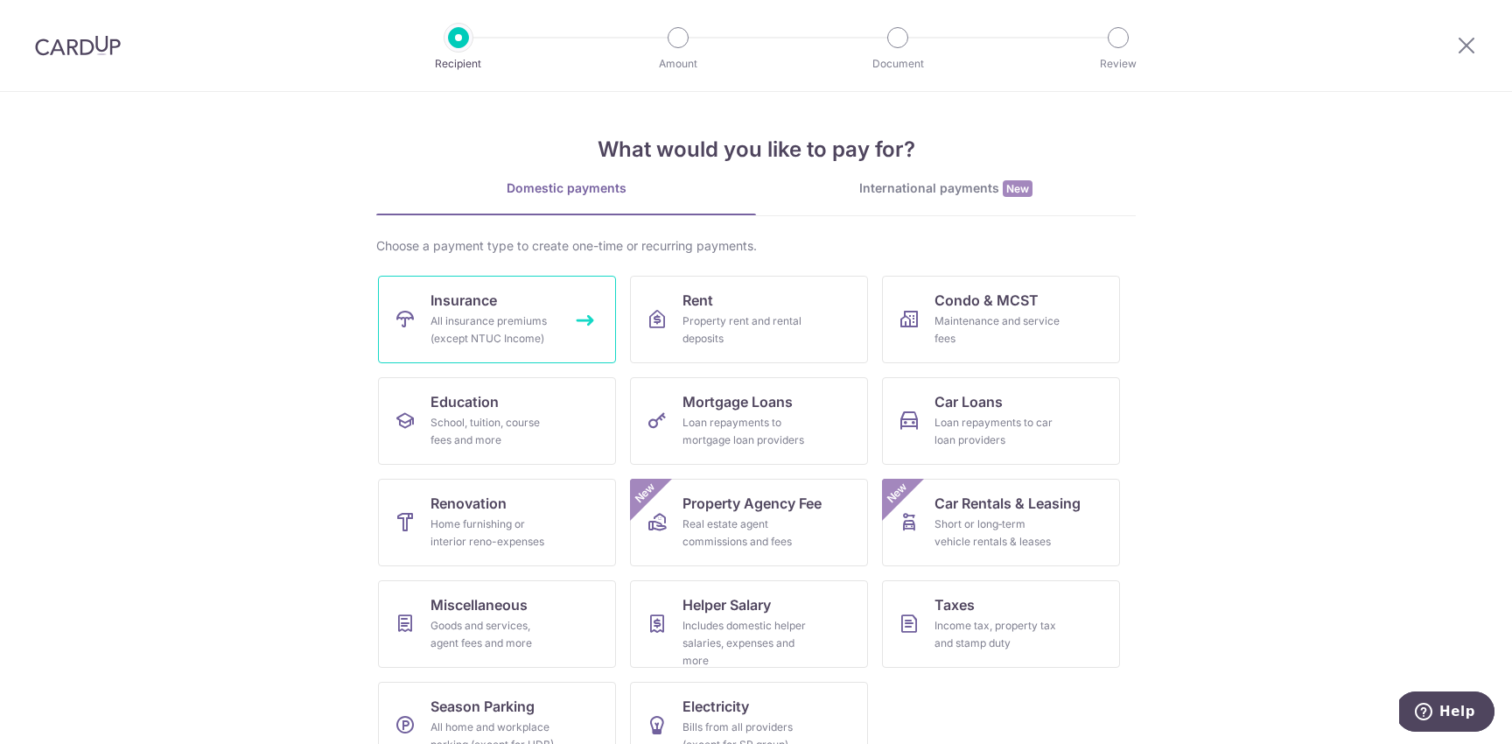
click at [515, 312] on div "All insurance premiums (except NTUC Income)" at bounding box center [494, 329] width 126 height 35
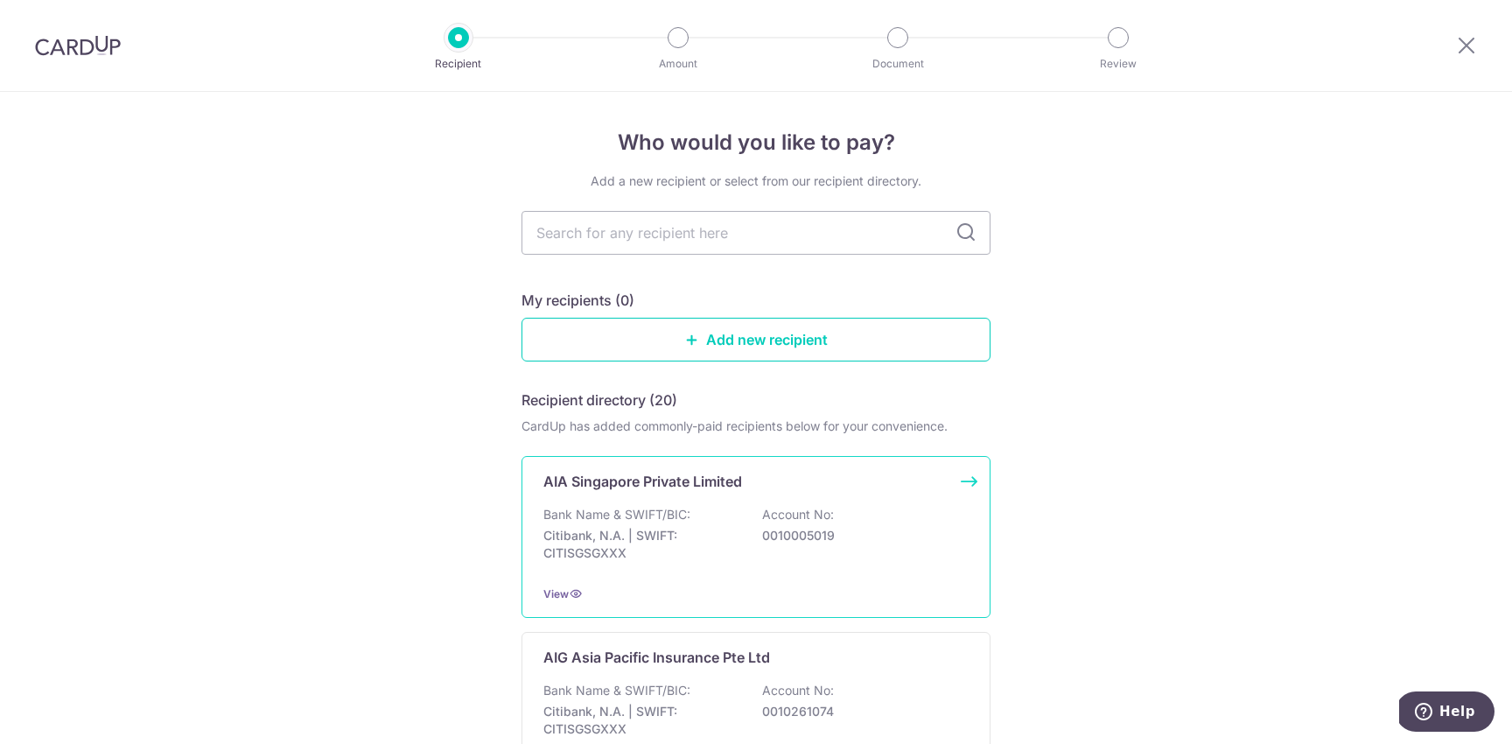
click at [832, 543] on p "0010005019" at bounding box center [860, 536] width 196 height 18
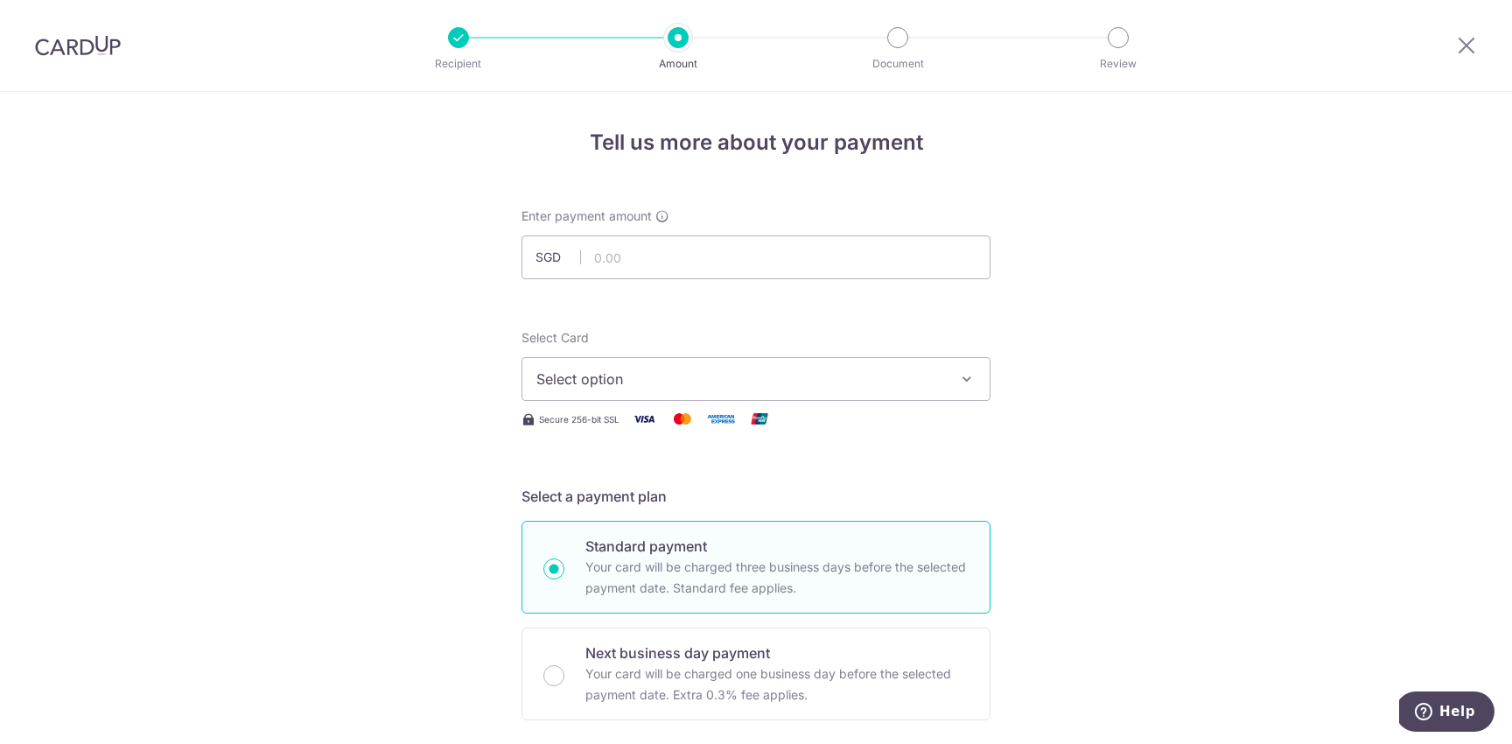
click at [665, 373] on span "Select option" at bounding box center [740, 378] width 408 height 21
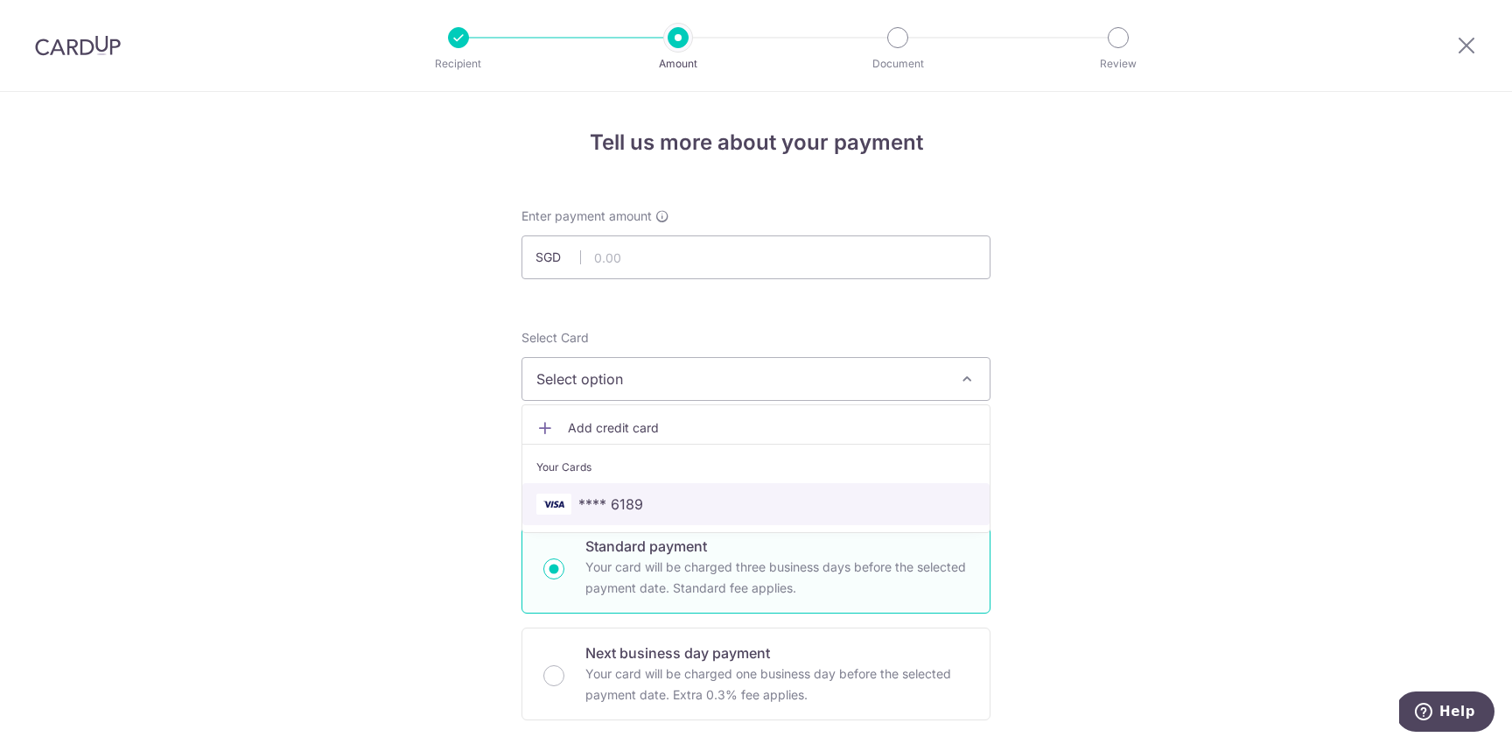
click at [677, 505] on span "**** 6189" at bounding box center [755, 504] width 439 height 21
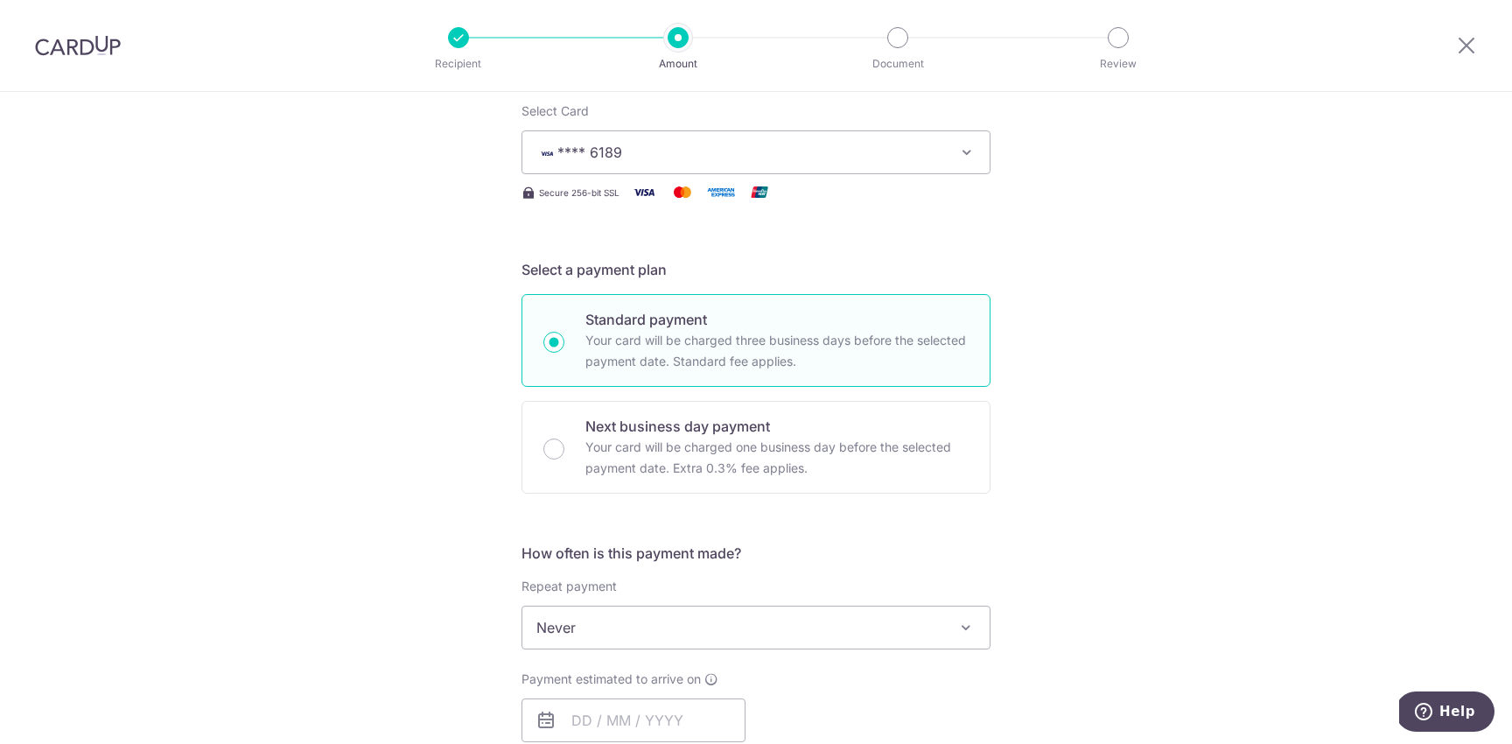
scroll to position [262, 0]
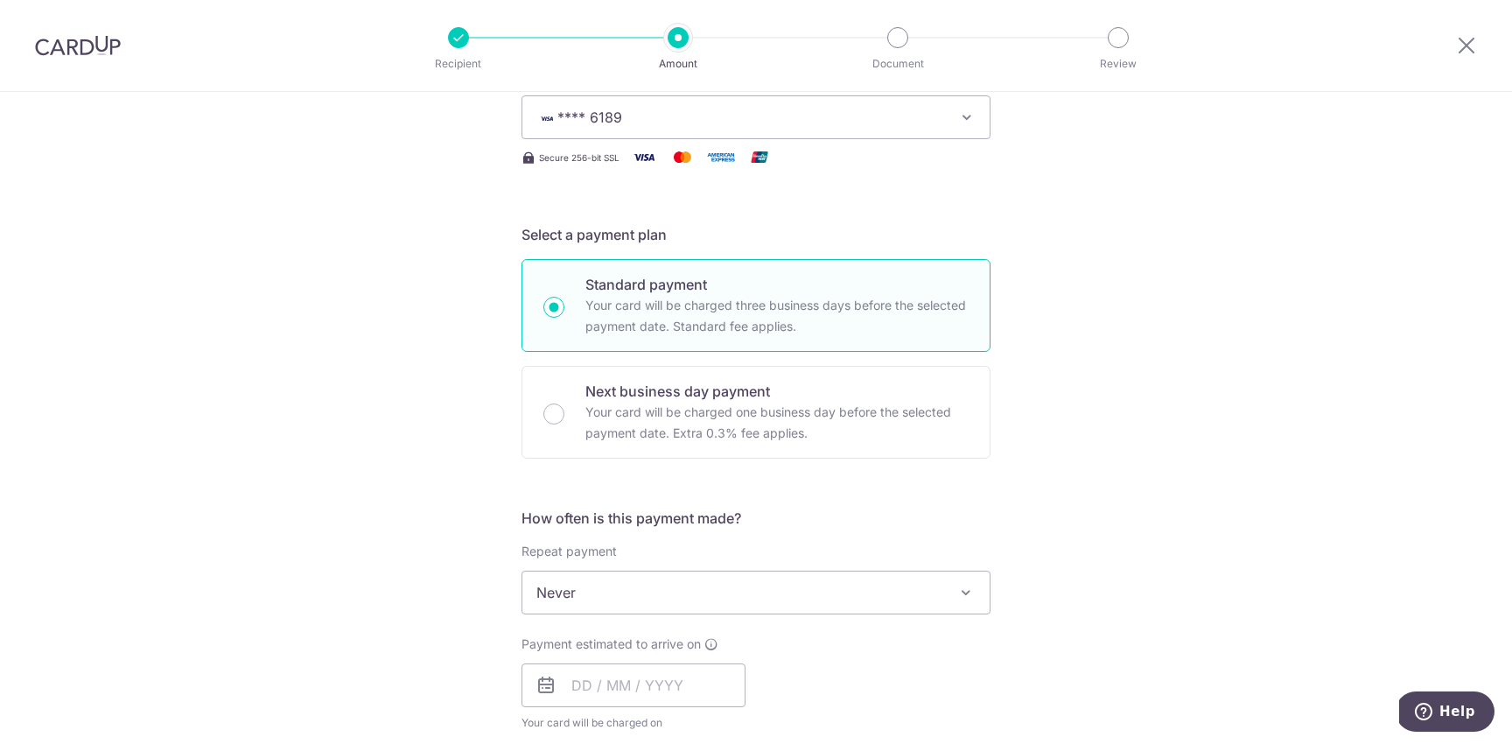
click at [553, 305] on input "Standard payment Your card will be charged three business days before the selec…" at bounding box center [553, 307] width 21 height 21
radio input "true"
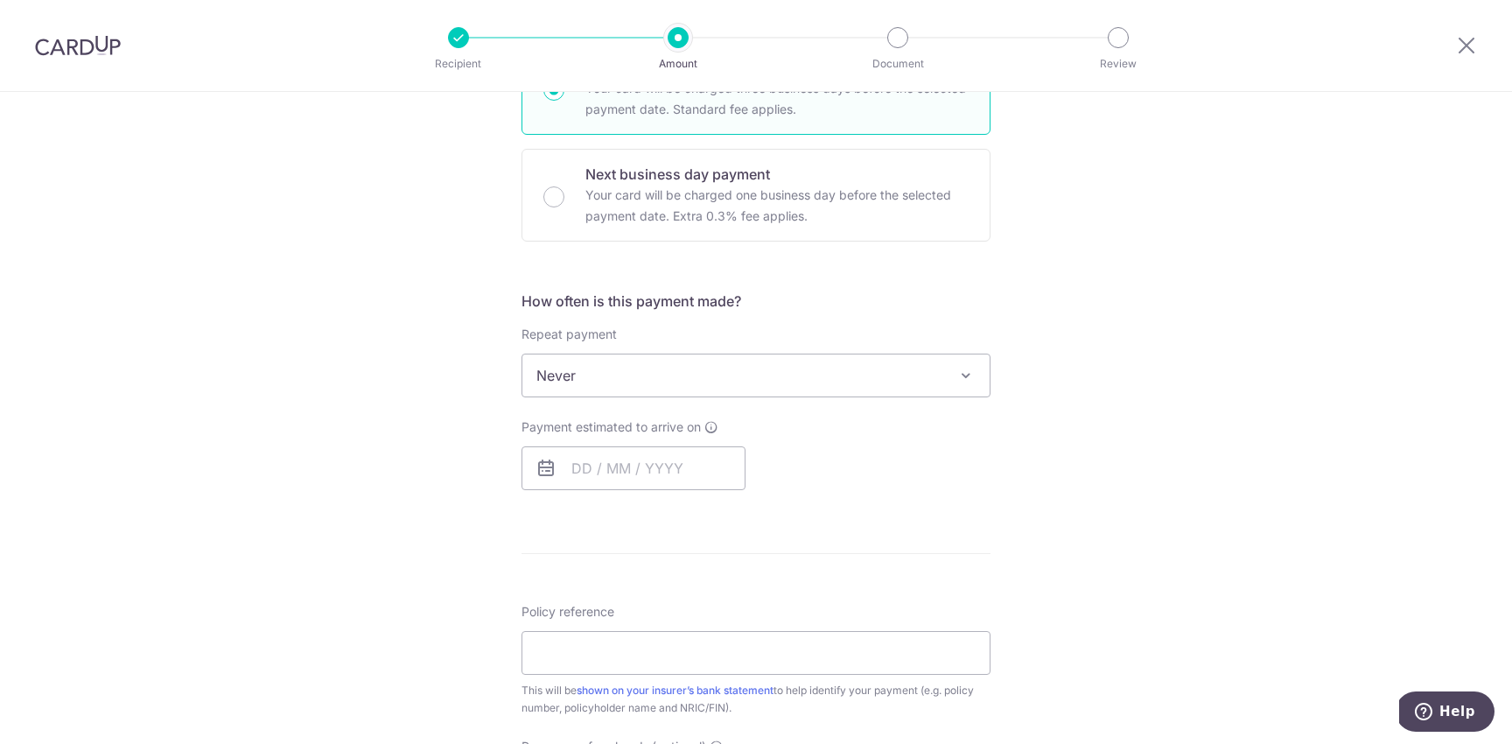
scroll to position [491, 0]
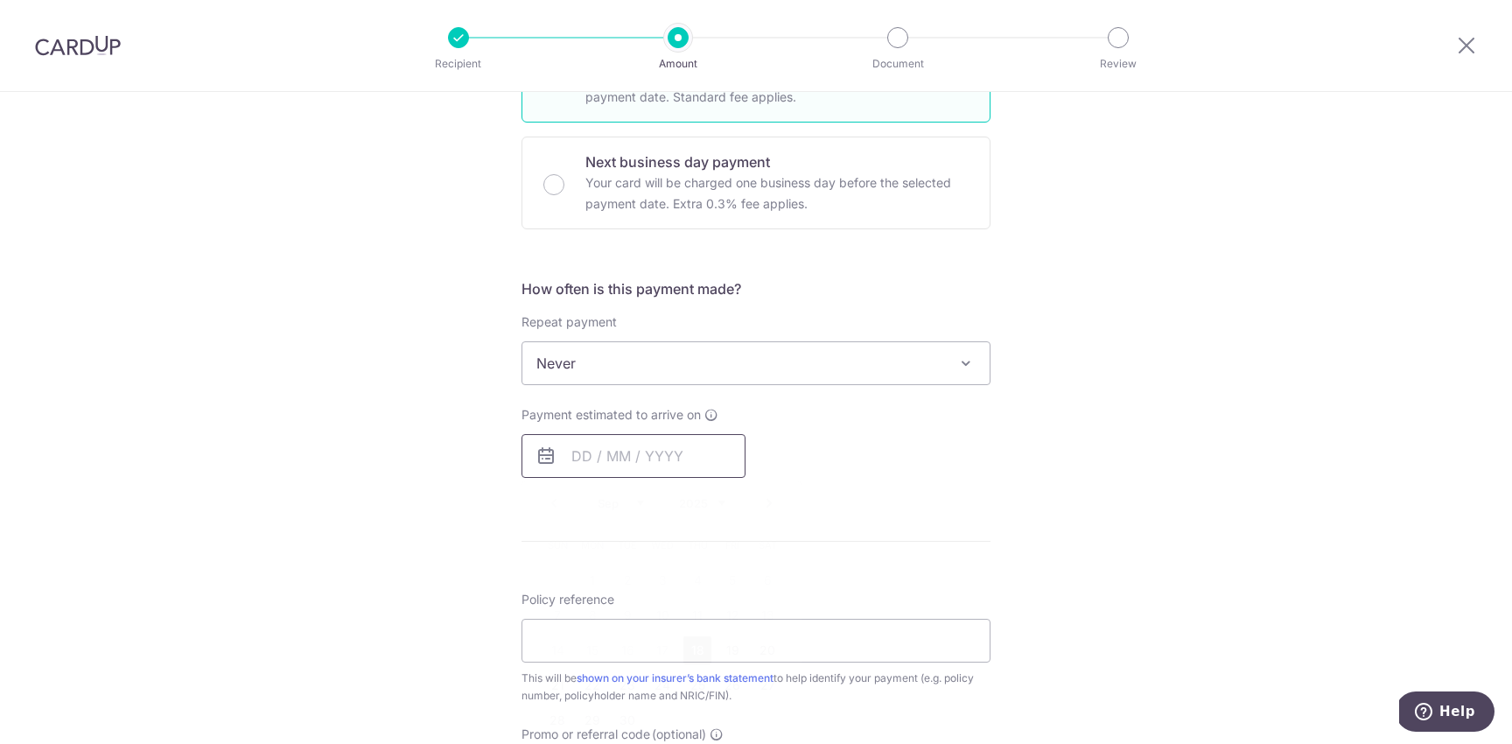
click at [592, 470] on input "text" at bounding box center [634, 456] width 224 height 44
click at [464, 531] on div "Tell us more about your payment Enter payment amount SGD Select Card **** 6189 …" at bounding box center [756, 380] width 1512 height 1558
click at [572, 461] on input "text" at bounding box center [634, 456] width 224 height 44
click at [634, 687] on link "23" at bounding box center [627, 685] width 28 height 28
type input "23/09/2025"
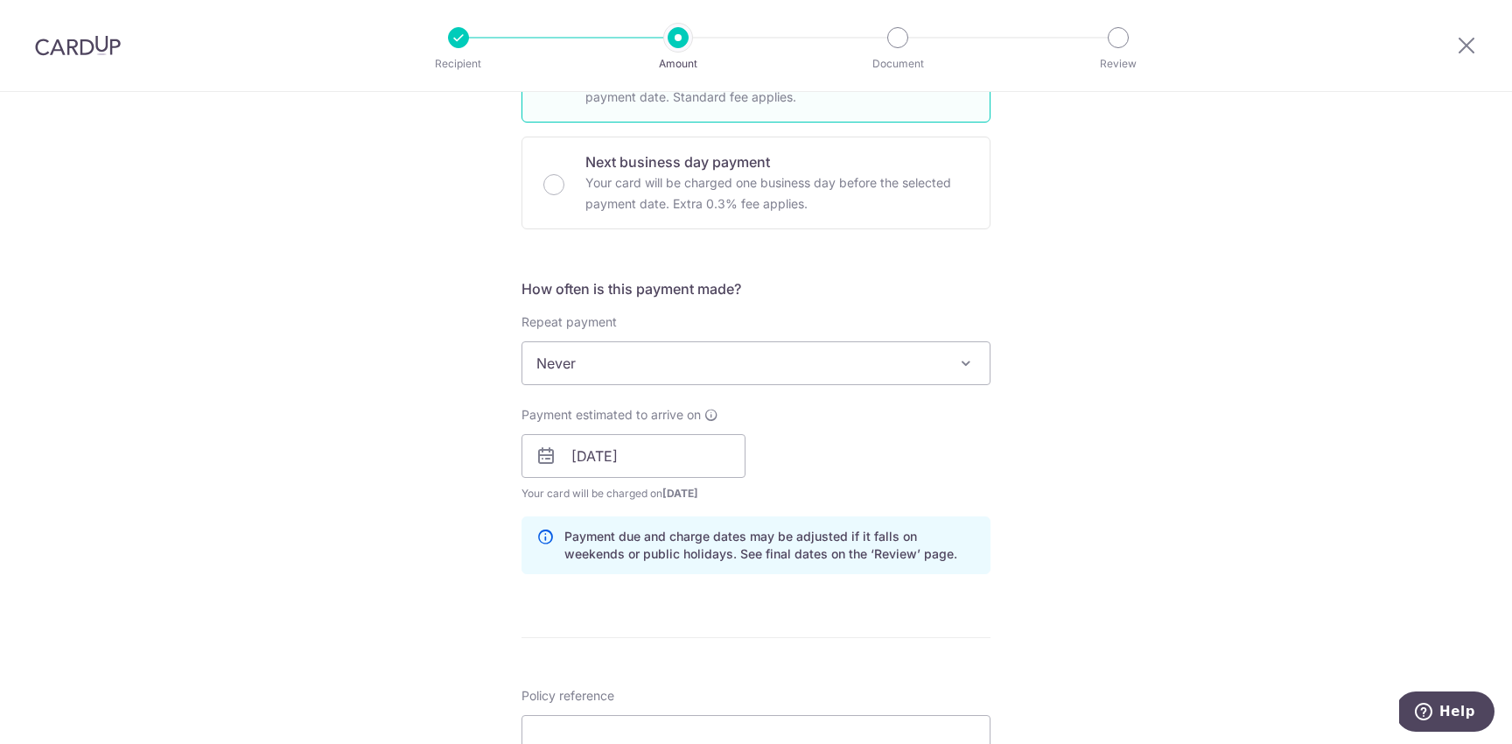
click at [403, 648] on div "Tell us more about your payment Enter payment amount SGD Select Card **** 6189 …" at bounding box center [756, 428] width 1512 height 1655
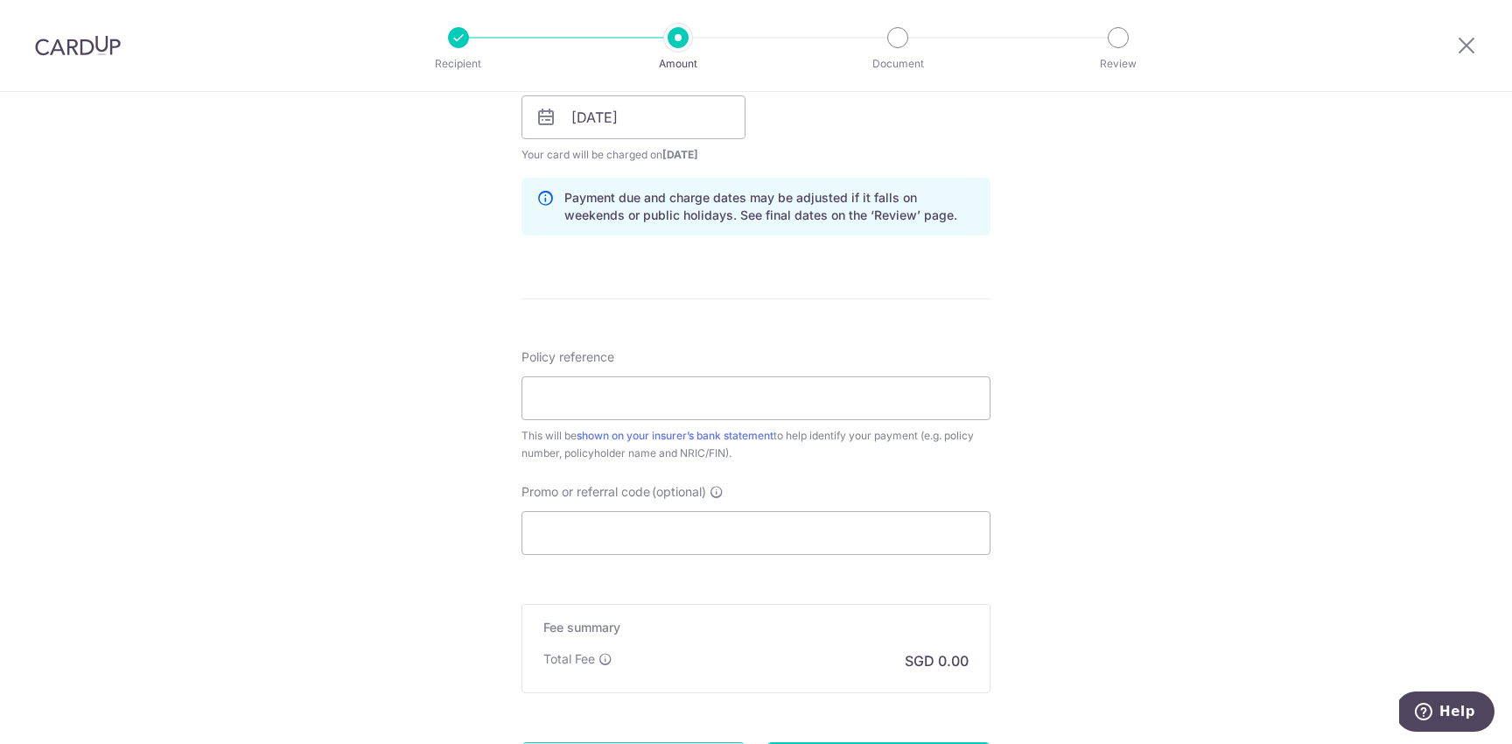
scroll to position [849, 0]
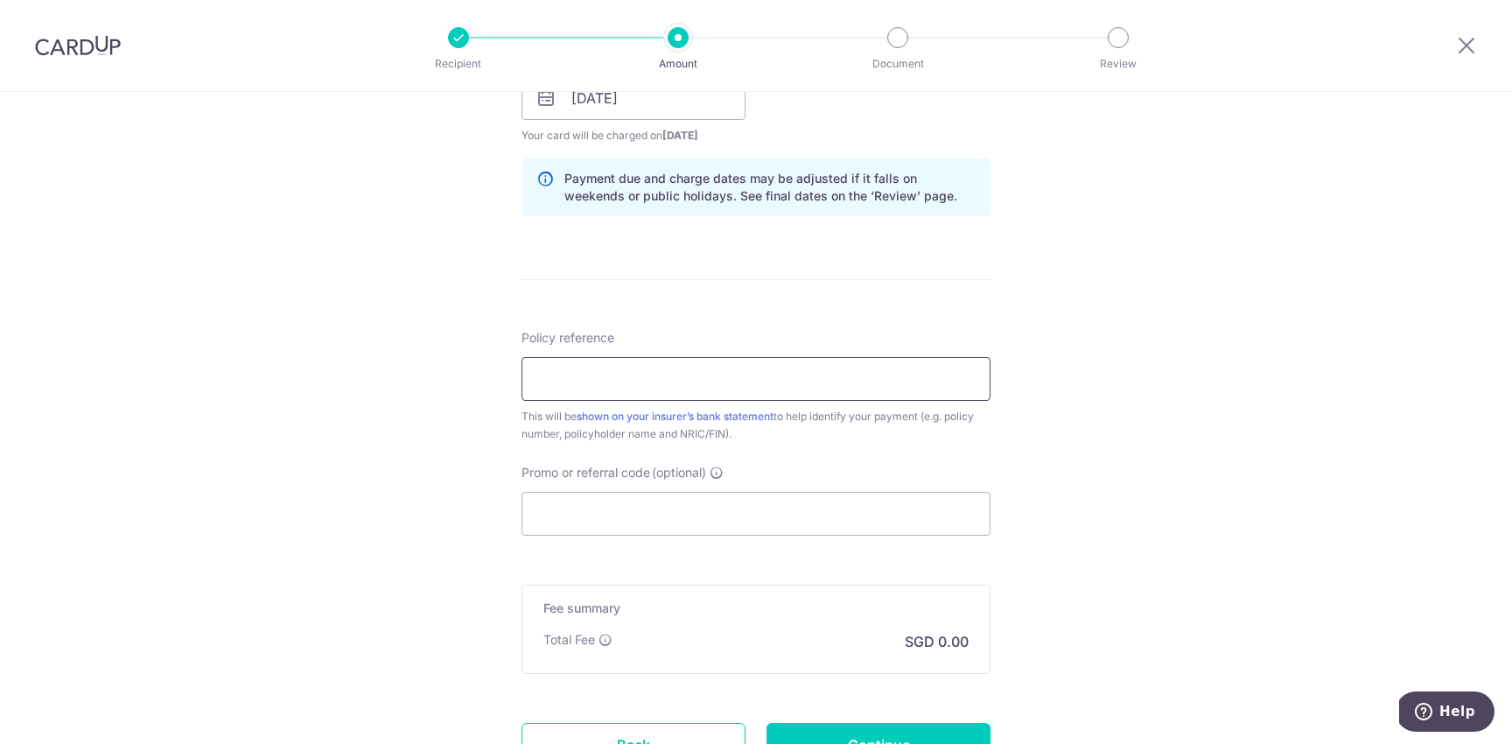
click at [564, 377] on input "Policy reference" at bounding box center [756, 379] width 469 height 44
click at [620, 375] on input "Policy reference" at bounding box center [756, 379] width 469 height 44
paste input "H240951087"
type input "H240951087"
click at [602, 519] on input "Promo or referral code (optional)" at bounding box center [756, 514] width 469 height 44
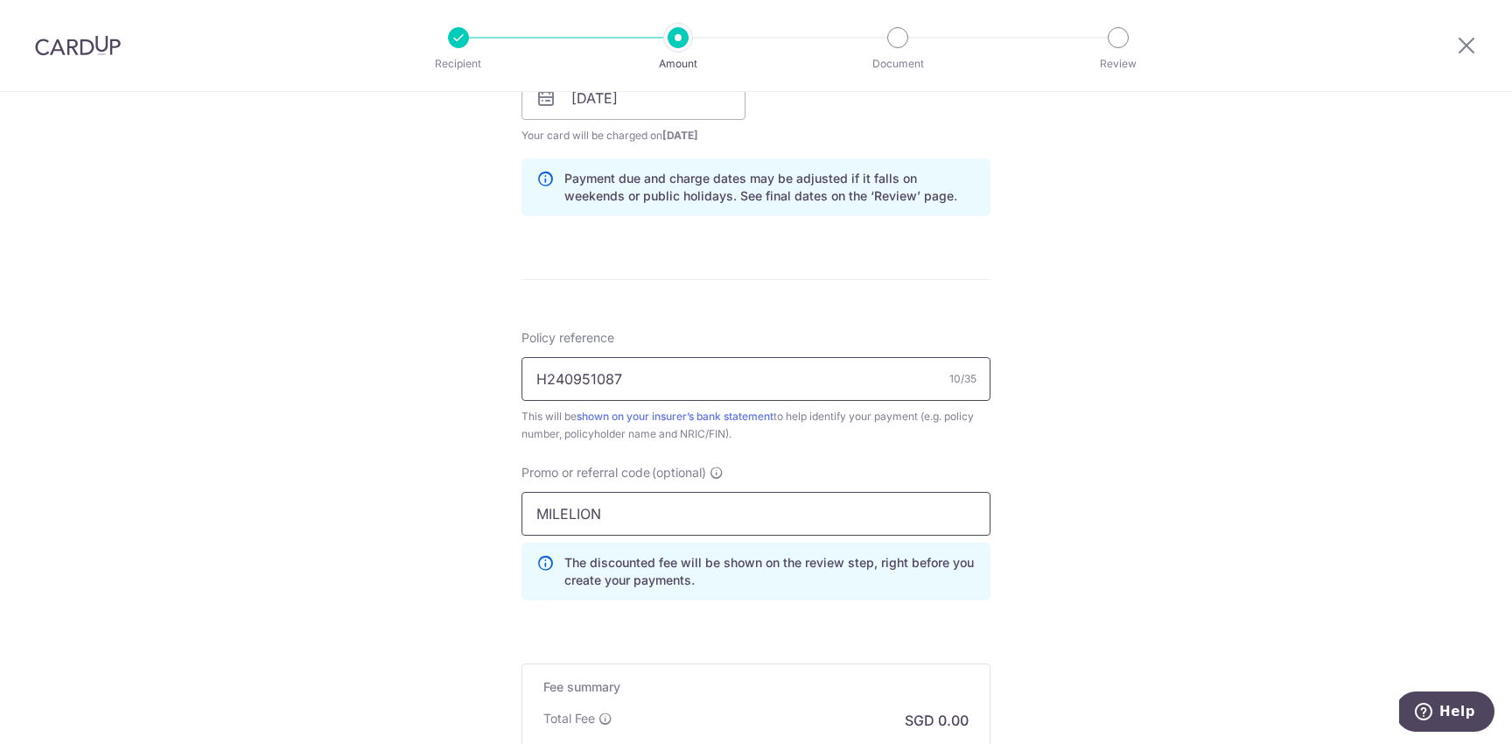
type input "MILELION"
click at [713, 382] on input "H240951087" at bounding box center [756, 379] width 469 height 44
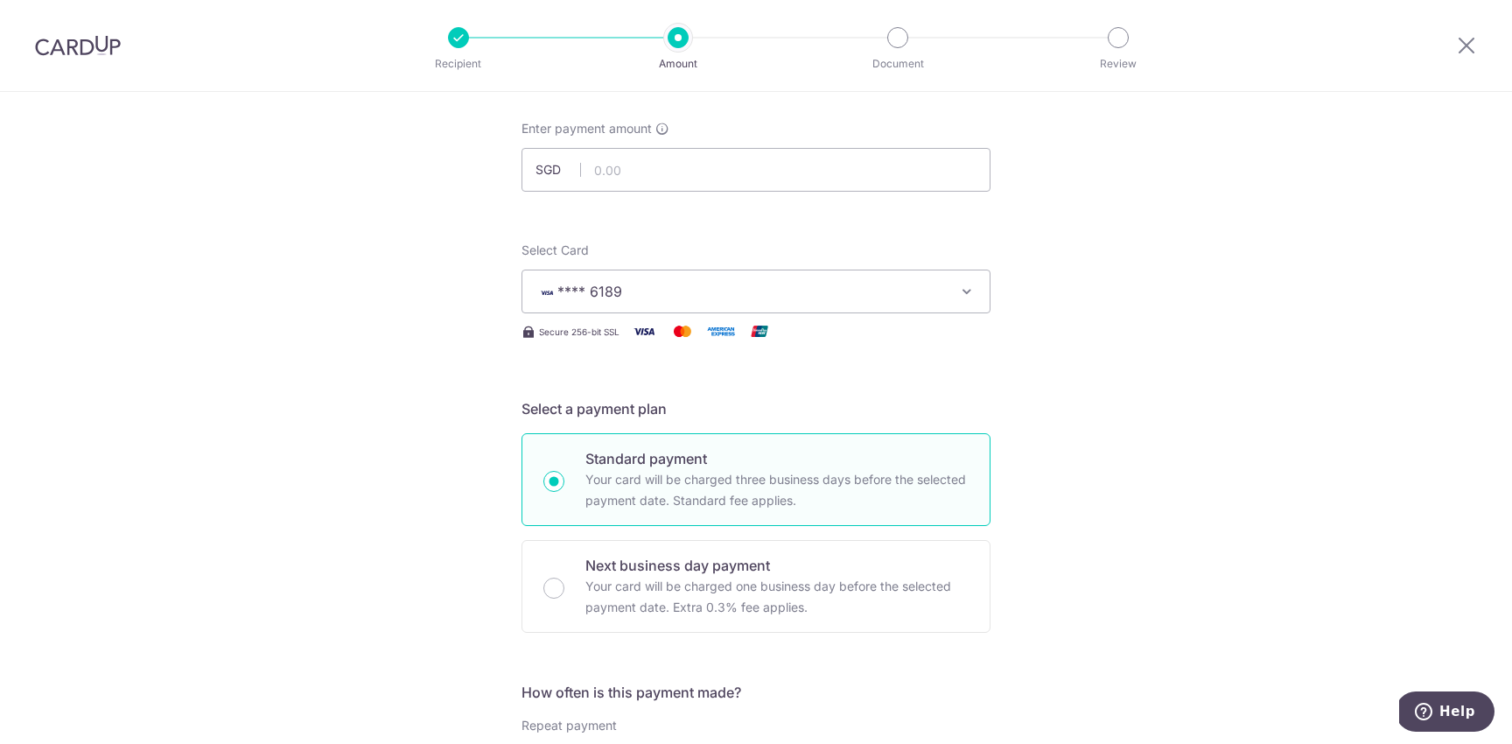
scroll to position [0, 0]
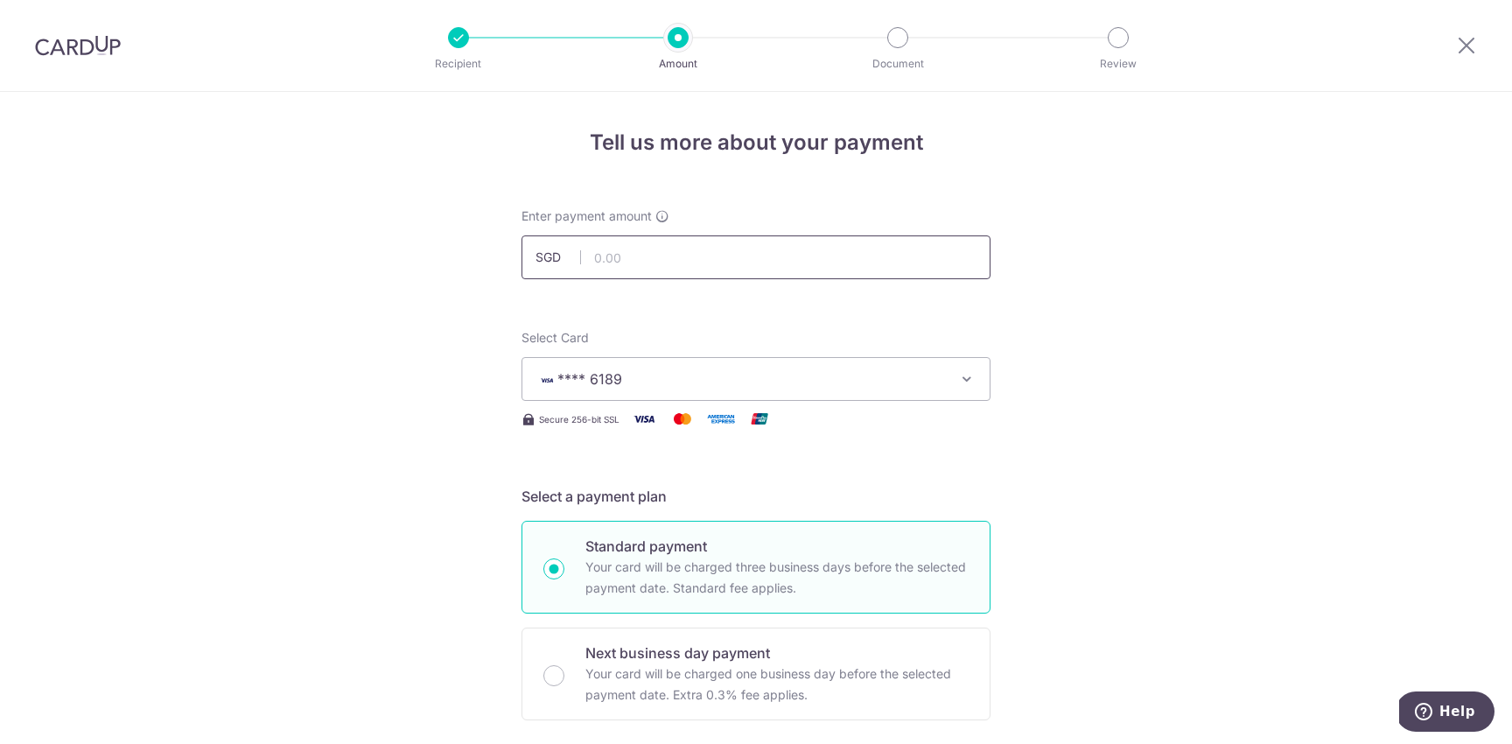
click at [625, 262] on input "text" at bounding box center [756, 257] width 469 height 44
click at [654, 380] on span "**** 6189" at bounding box center [740, 378] width 408 height 21
type input "505.00"
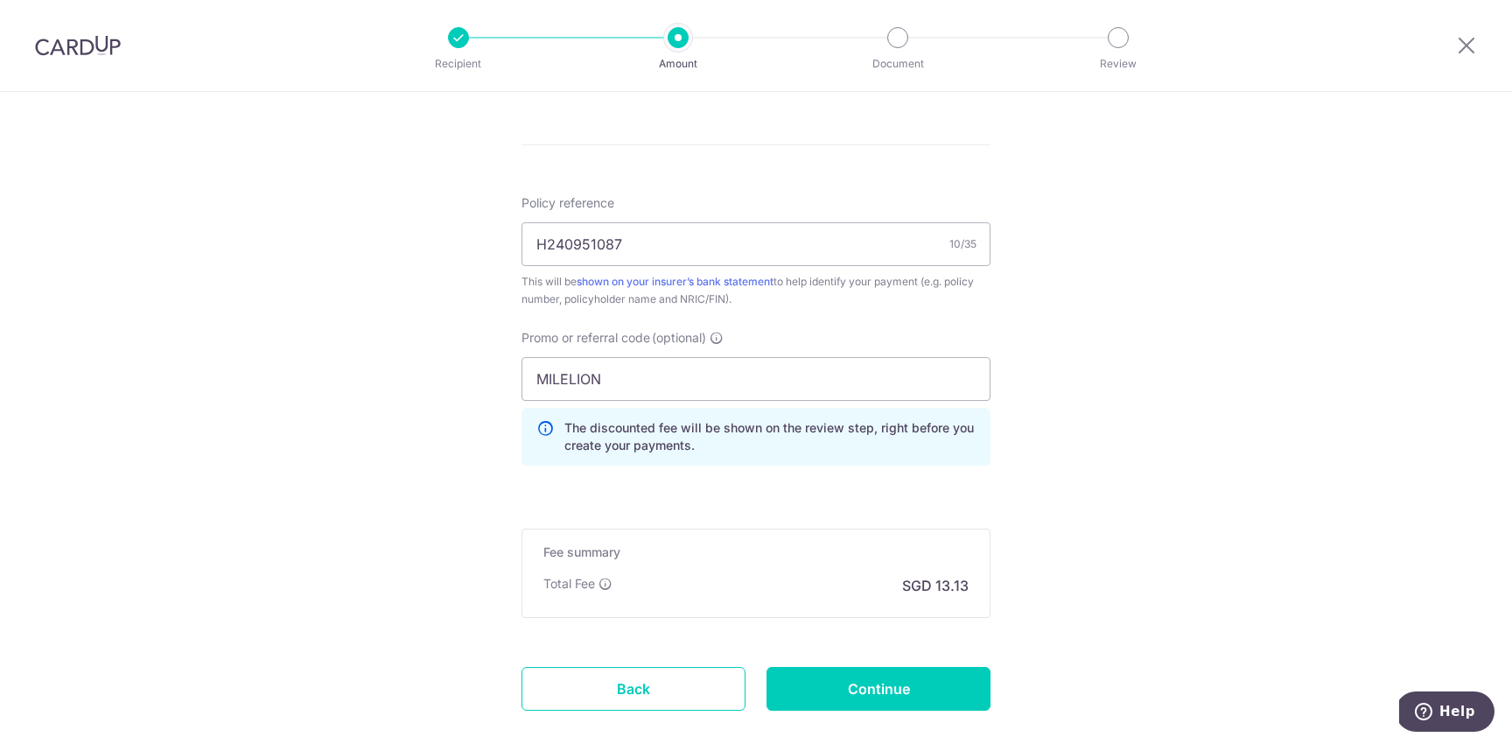
scroll to position [1082, 0]
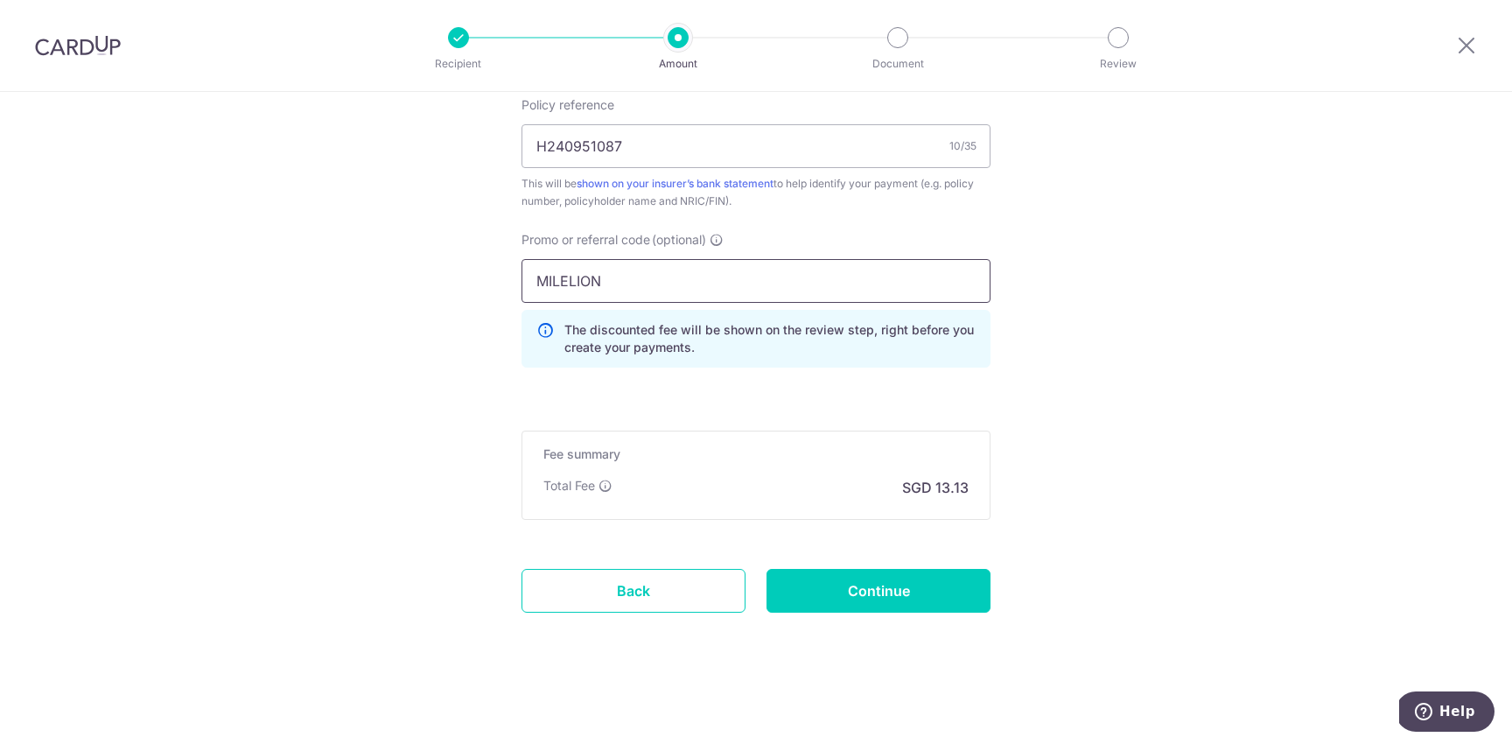
drag, startPoint x: 614, startPoint y: 284, endPoint x: 337, endPoint y: 269, distance: 277.8
click at [824, 592] on input "Continue" at bounding box center [879, 591] width 224 height 44
type input "Create Schedule"
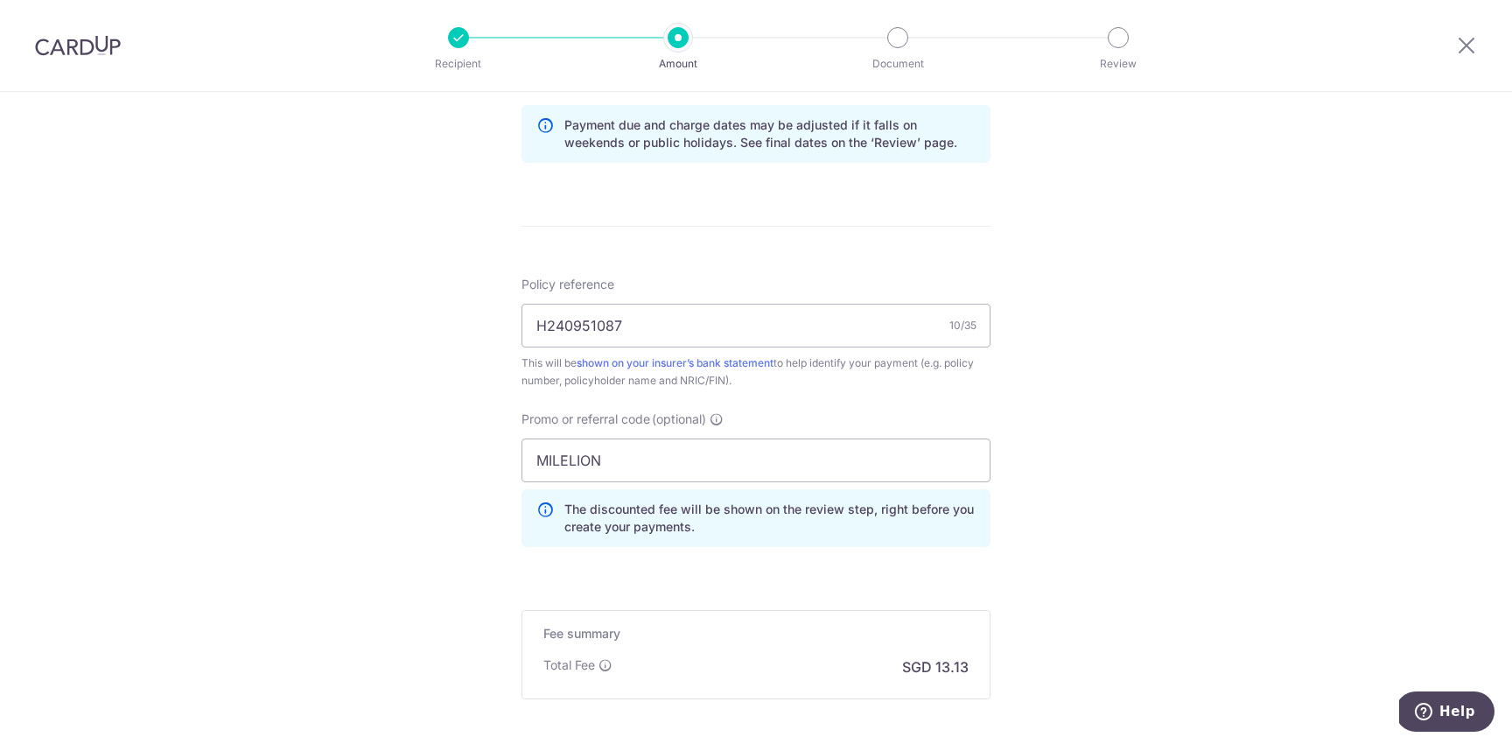
scroll to position [1082, 0]
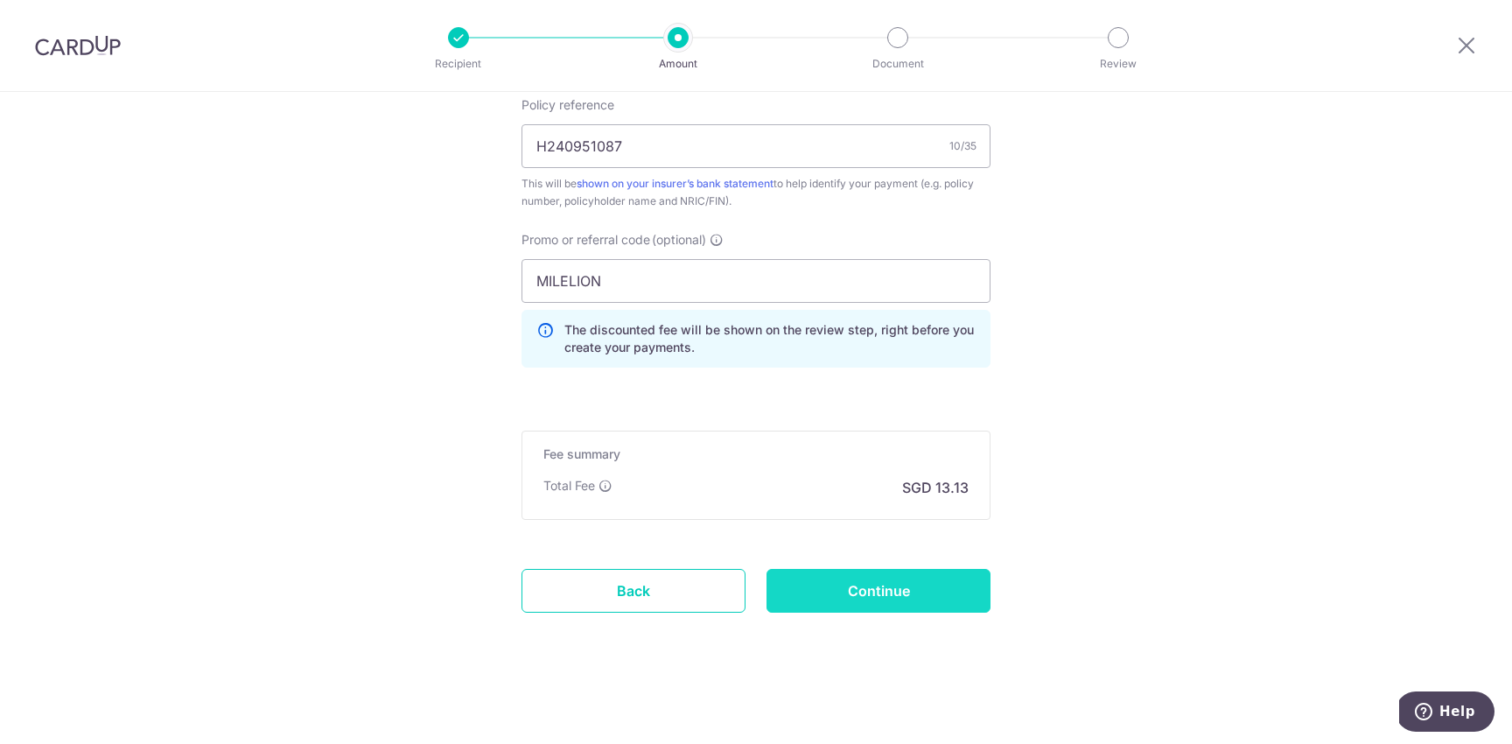
click at [906, 583] on input "Continue" at bounding box center [879, 591] width 224 height 44
type input "Update Schedule"
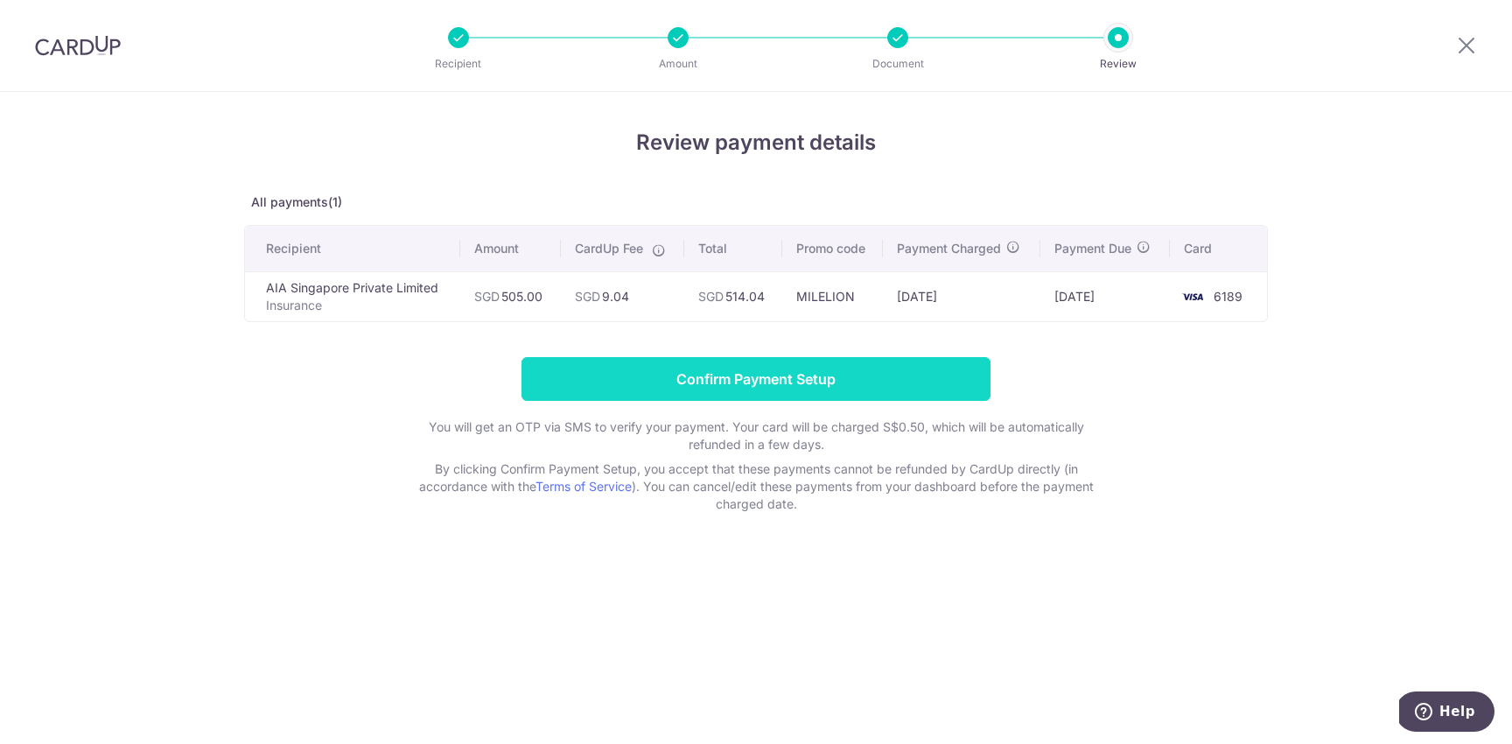
click at [796, 375] on input "Confirm Payment Setup" at bounding box center [756, 379] width 469 height 44
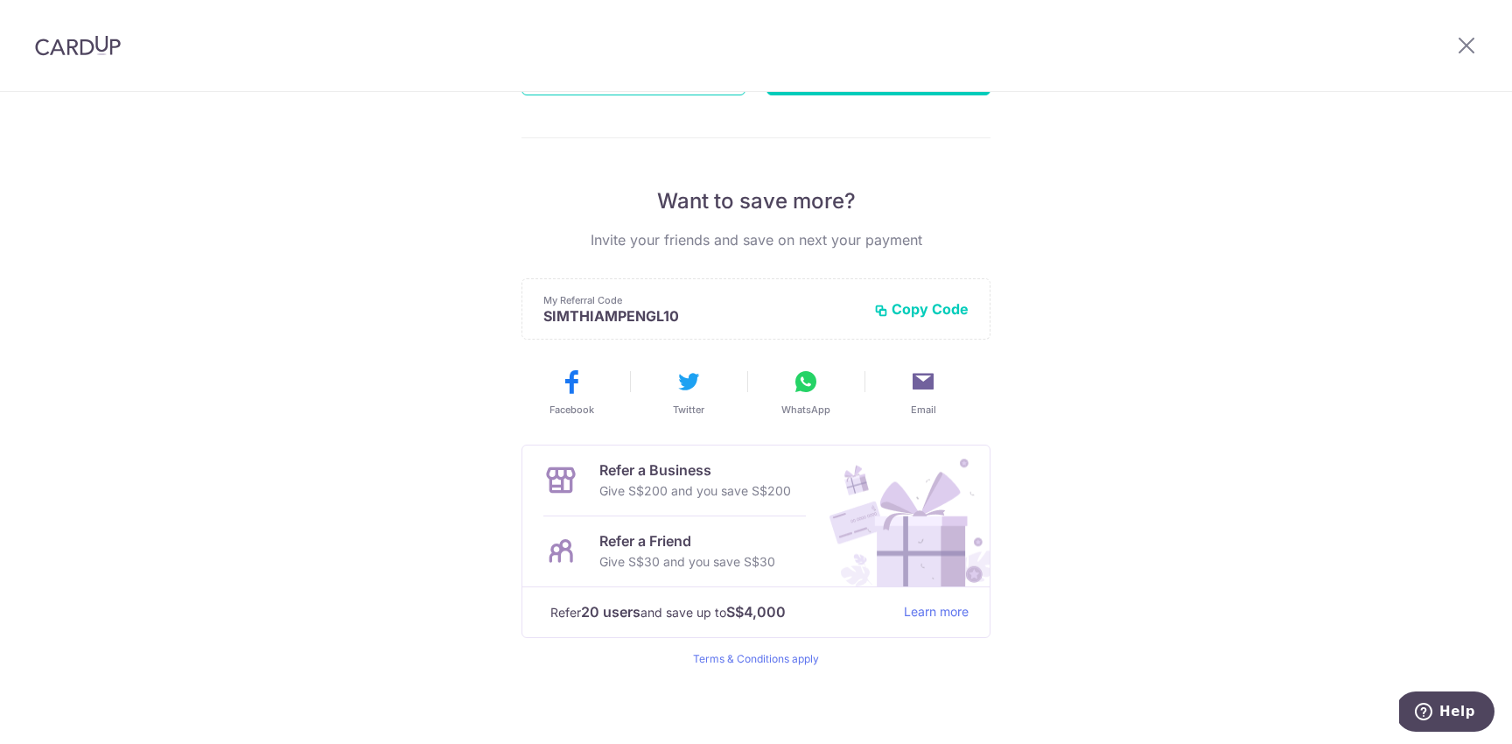
scroll to position [283, 0]
